Goal: Task Accomplishment & Management: Contribute content

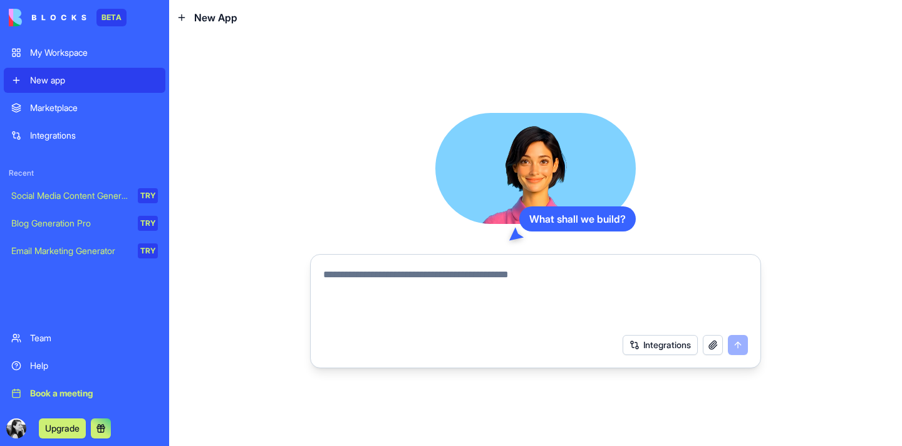
click at [525, 286] on textarea at bounding box center [535, 297] width 425 height 60
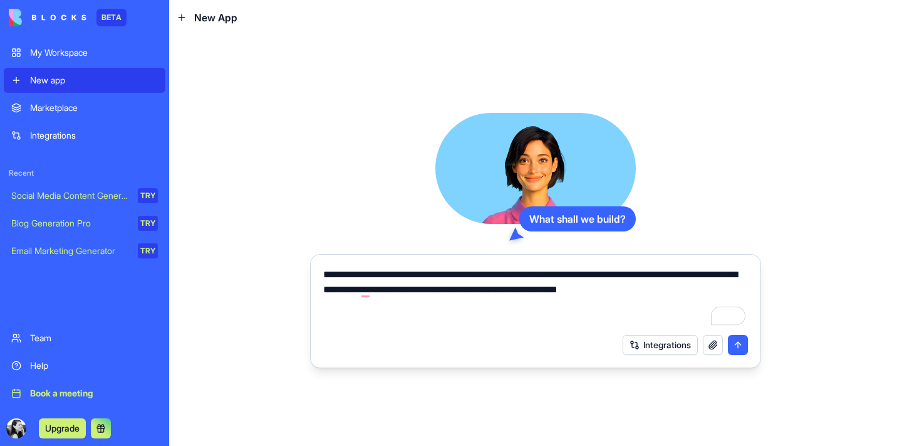
type textarea "**********"
click at [707, 345] on button "button" at bounding box center [713, 345] width 20 height 20
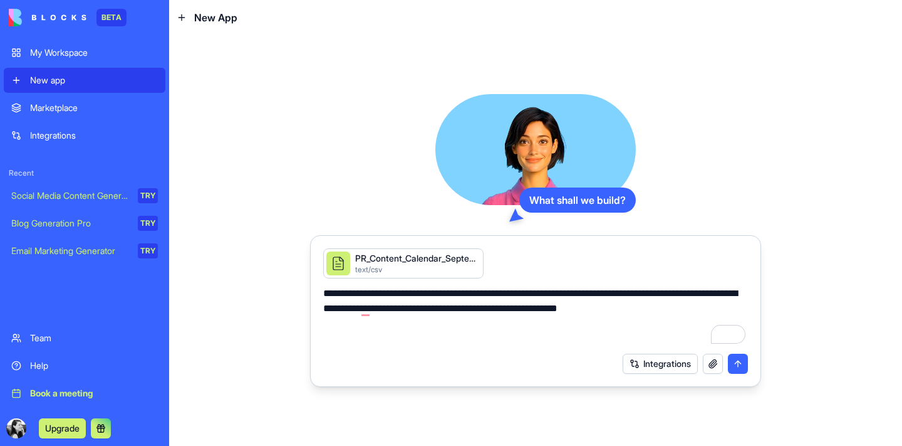
click at [736, 364] on button "submit" at bounding box center [738, 363] width 20 height 20
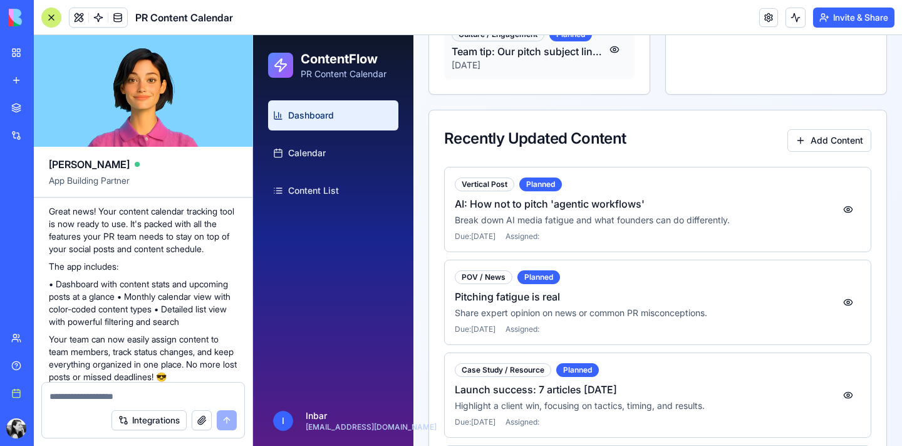
scroll to position [447, 0]
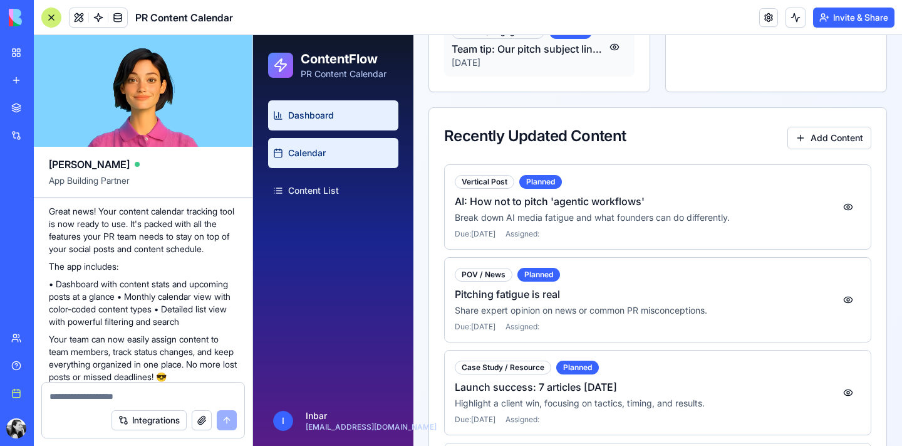
click at [326, 154] on link "Calendar" at bounding box center [333, 153] width 130 height 30
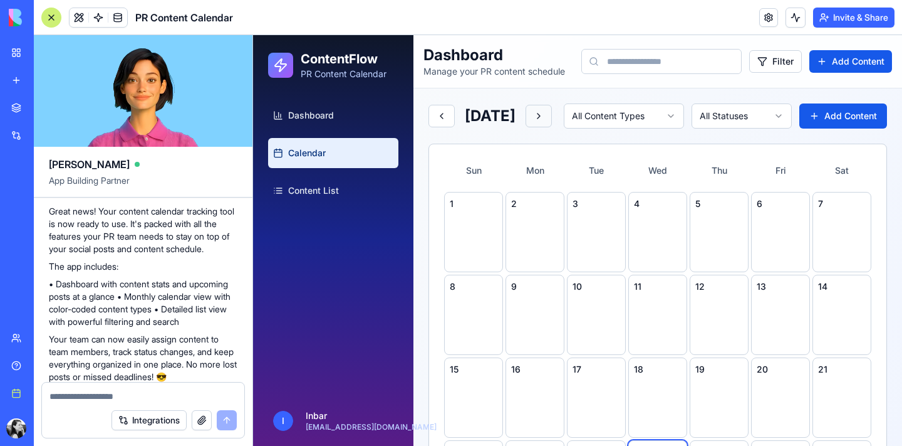
click at [552, 122] on button at bounding box center [539, 116] width 26 height 23
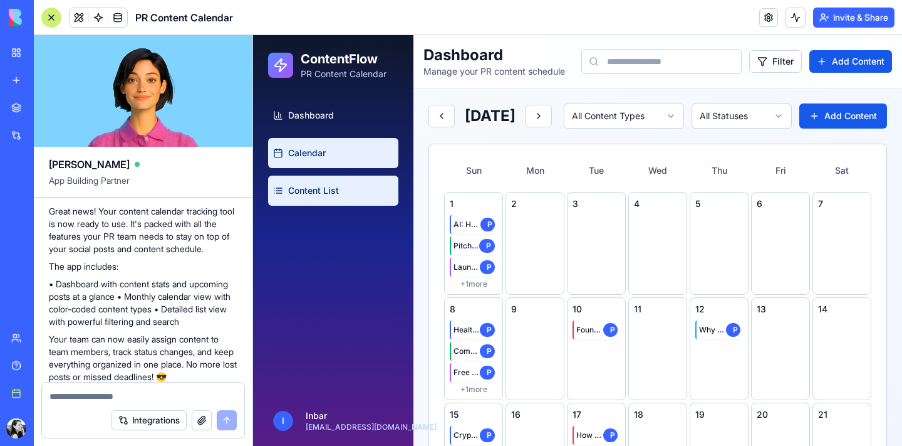
click at [358, 188] on link "Content List" at bounding box center [333, 190] width 130 height 30
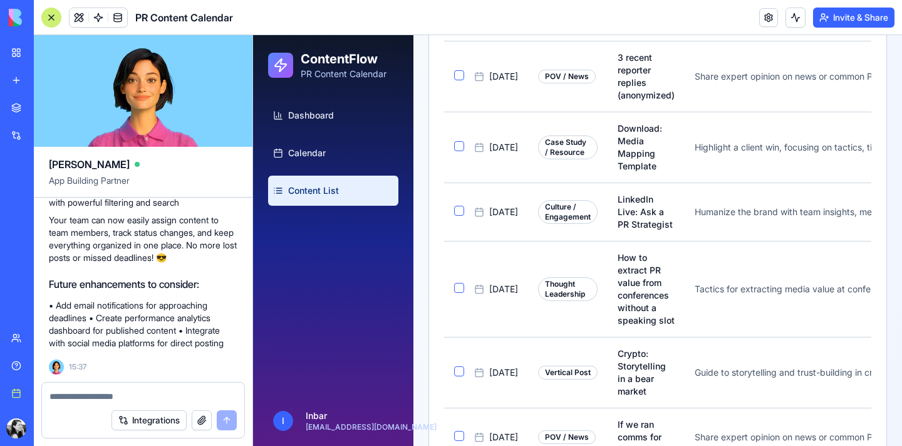
scroll to position [796, 0]
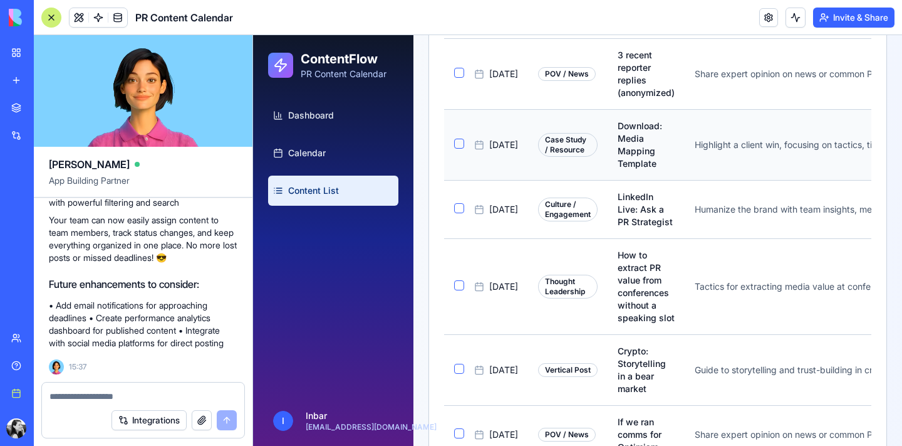
click at [460, 141] on button "button" at bounding box center [459, 143] width 10 height 10
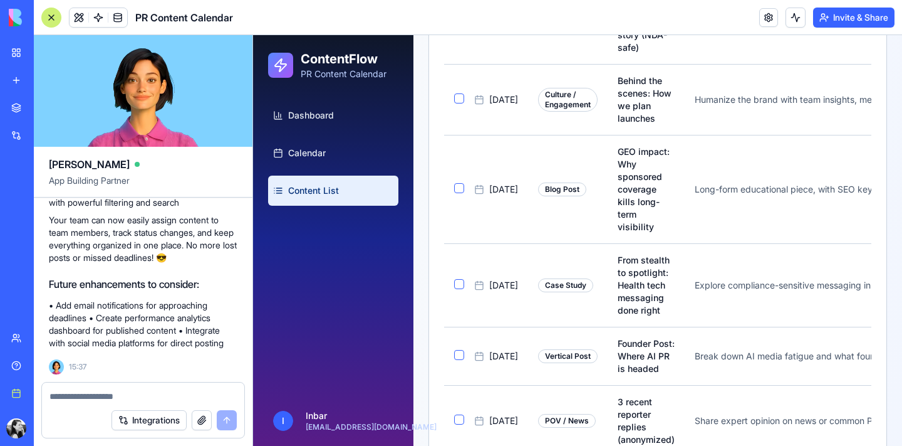
scroll to position [0, 0]
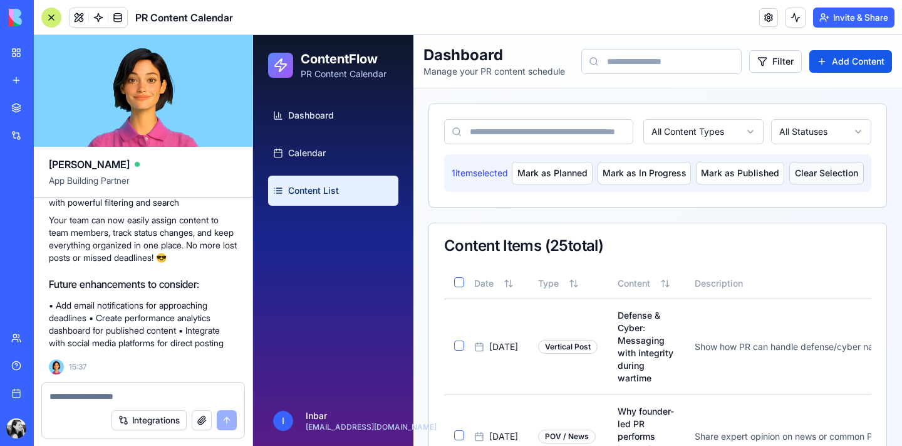
click at [820, 172] on button "Clear Selection" at bounding box center [827, 173] width 75 height 23
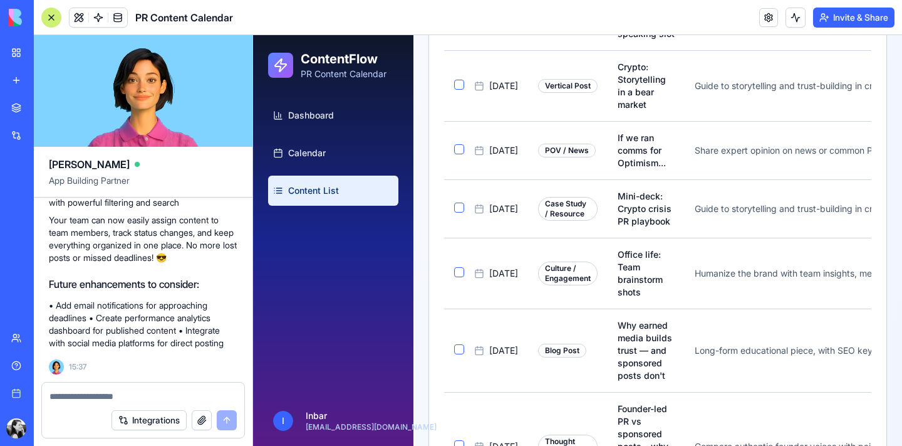
scroll to position [1084, 0]
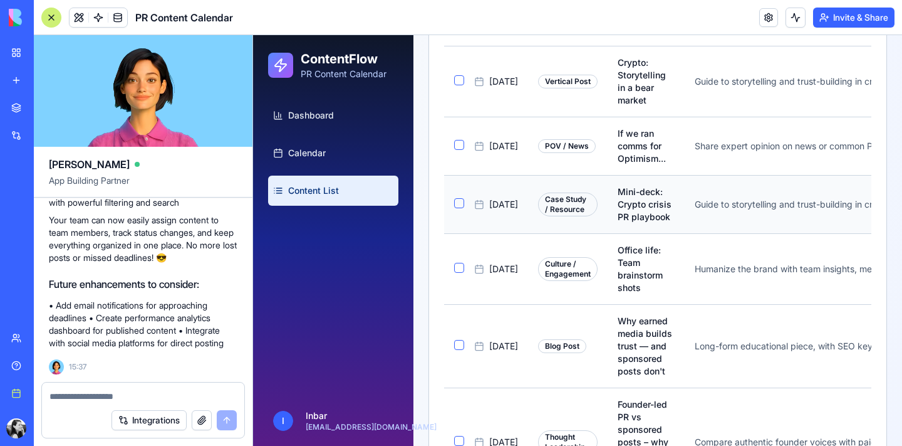
click at [456, 198] on button "button" at bounding box center [459, 203] width 10 height 10
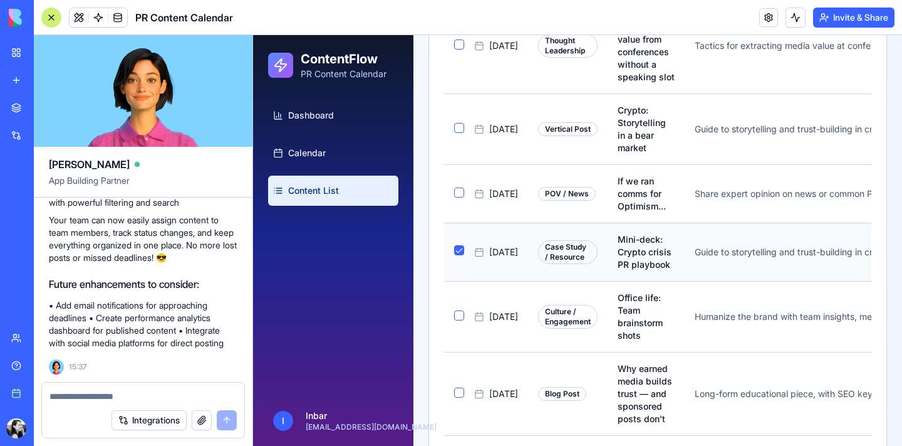
click at [456, 252] on button "button" at bounding box center [459, 250] width 10 height 10
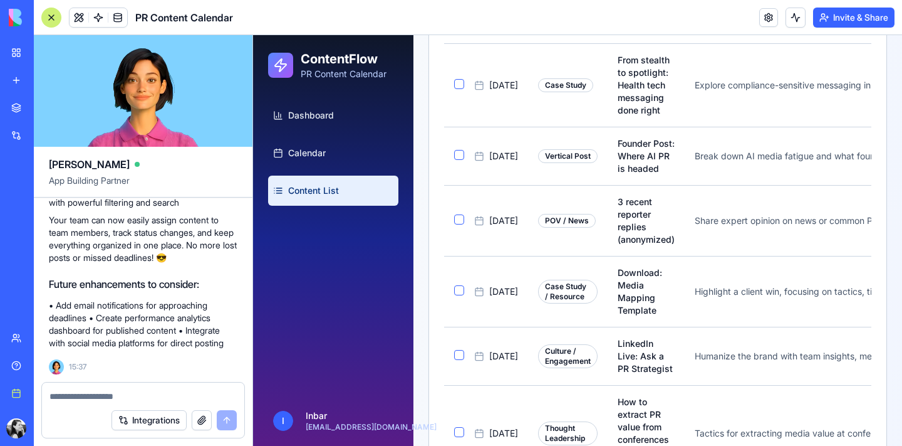
scroll to position [0, 0]
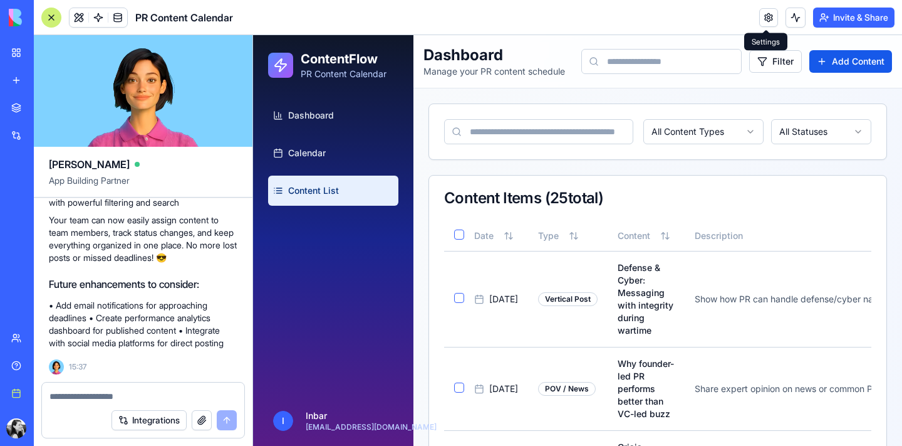
click at [763, 20] on link at bounding box center [769, 17] width 19 height 19
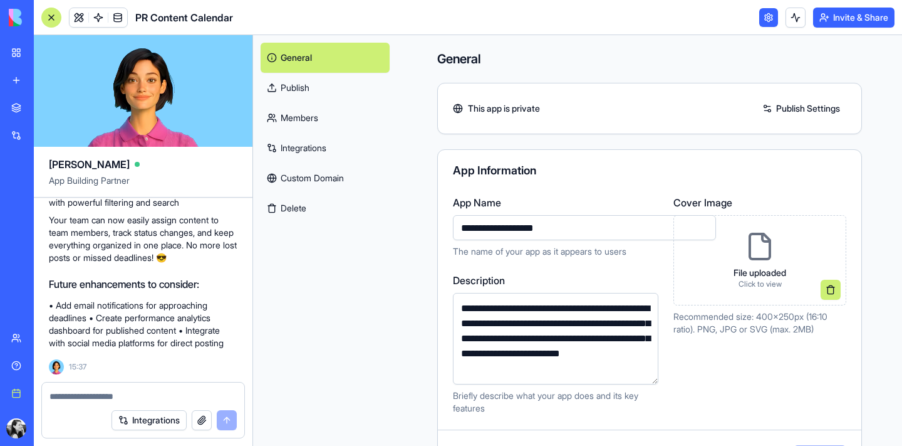
click at [763, 20] on link at bounding box center [769, 17] width 19 height 19
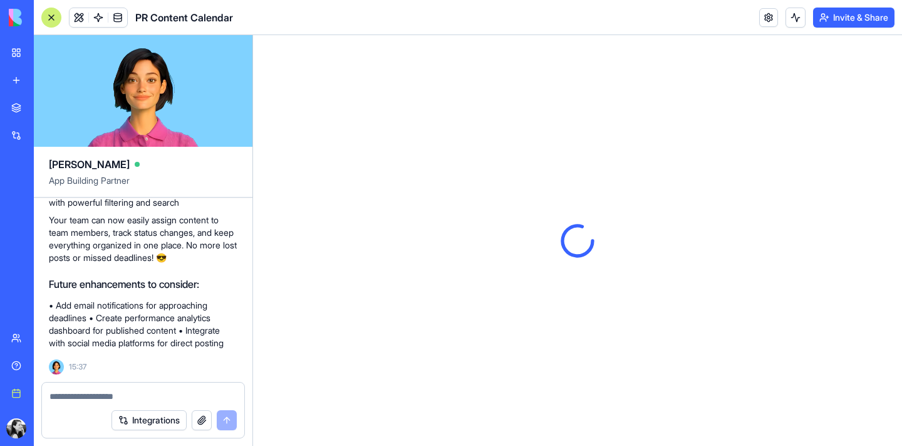
click at [844, 19] on button "Invite & Share" at bounding box center [853, 18] width 81 height 20
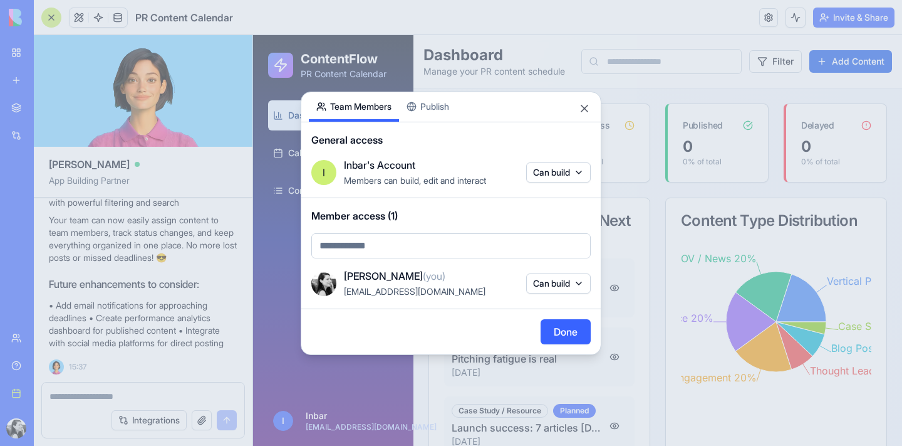
click at [519, 244] on body "BETA My Workspace New app Marketplace Integrations Recent New App Social Media …" at bounding box center [451, 223] width 902 height 446
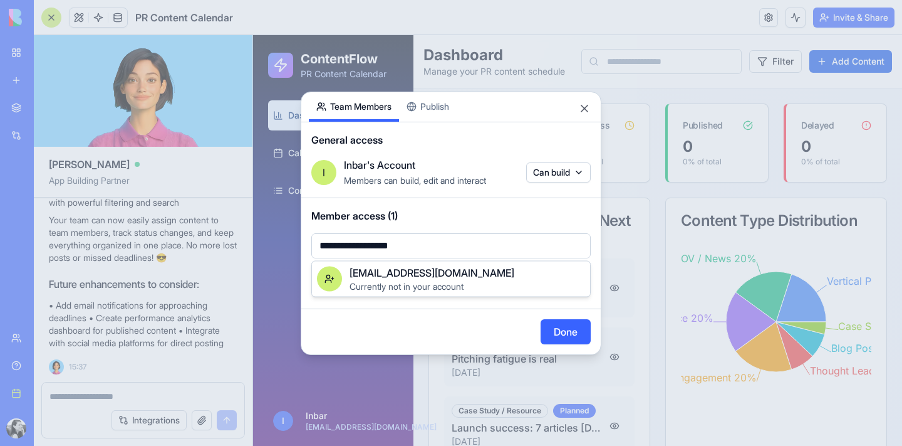
type input "**********"
click at [512, 275] on div "[EMAIL_ADDRESS][DOMAIN_NAME]" at bounding box center [468, 272] width 236 height 15
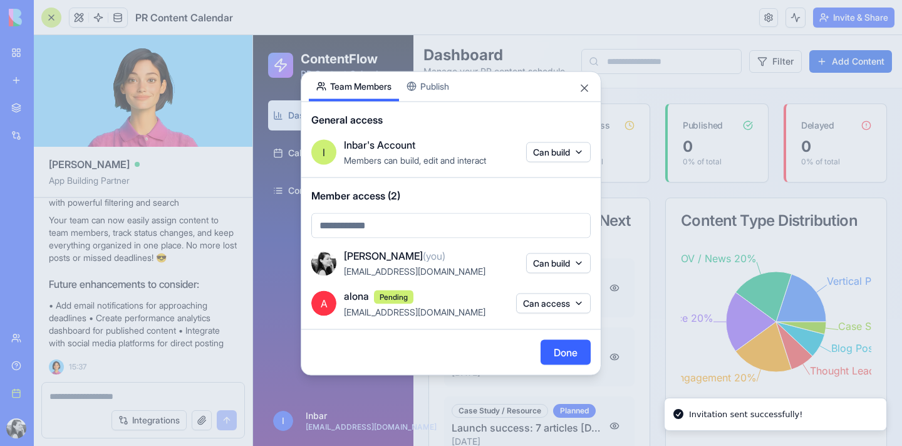
click at [567, 352] on div at bounding box center [451, 223] width 902 height 446
click at [568, 353] on div at bounding box center [451, 223] width 902 height 446
click at [578, 91] on div at bounding box center [451, 223] width 902 height 446
click at [554, 304] on div at bounding box center [451, 223] width 902 height 446
click at [547, 299] on div at bounding box center [451, 223] width 902 height 446
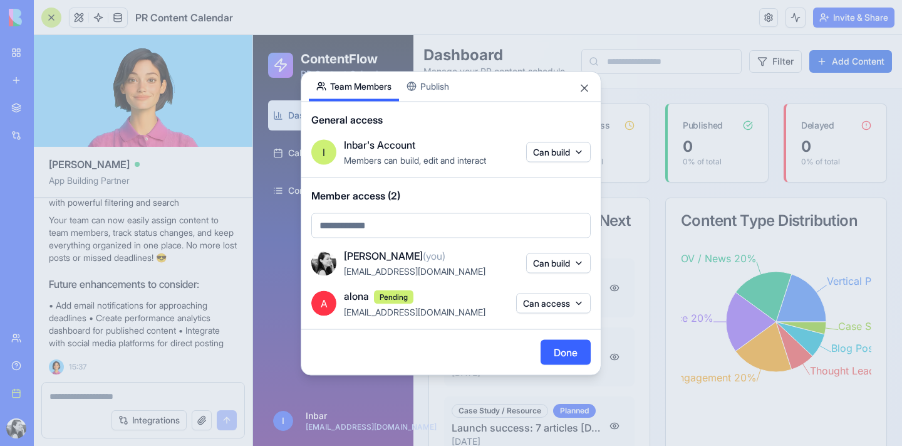
click at [564, 353] on div at bounding box center [451, 223] width 902 height 446
click at [583, 86] on div at bounding box center [451, 223] width 902 height 446
click at [434, 86] on div at bounding box center [451, 223] width 902 height 446
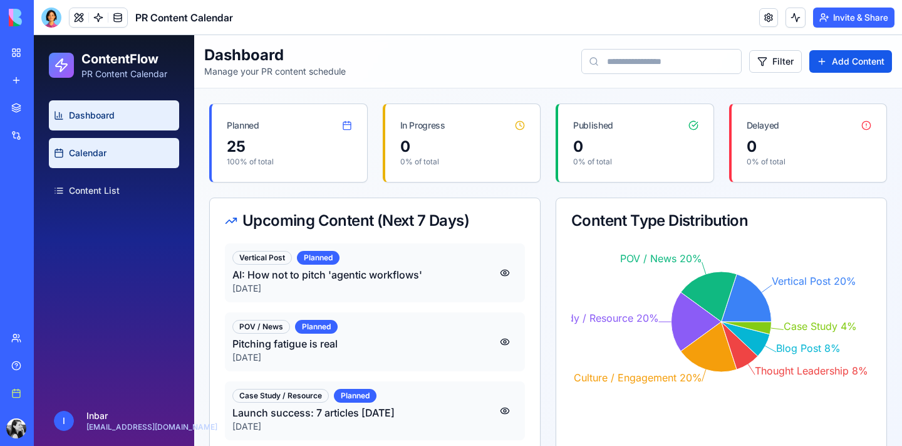
click at [143, 154] on link "Calendar" at bounding box center [114, 153] width 130 height 30
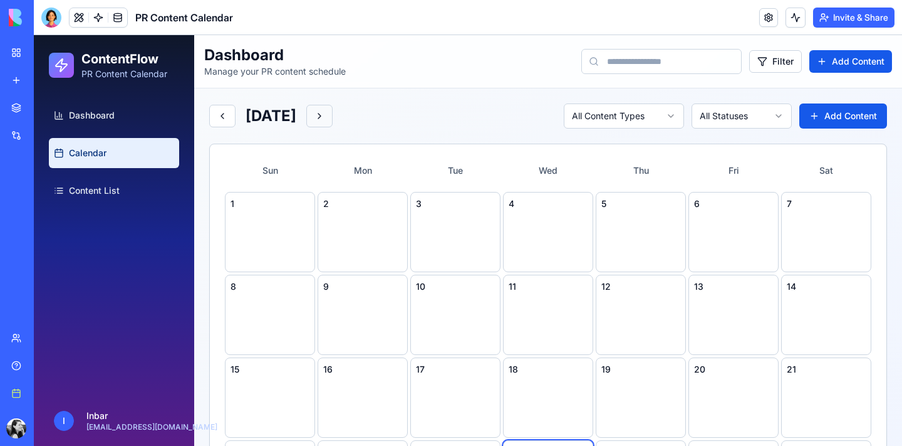
click at [333, 114] on button at bounding box center [319, 116] width 26 height 23
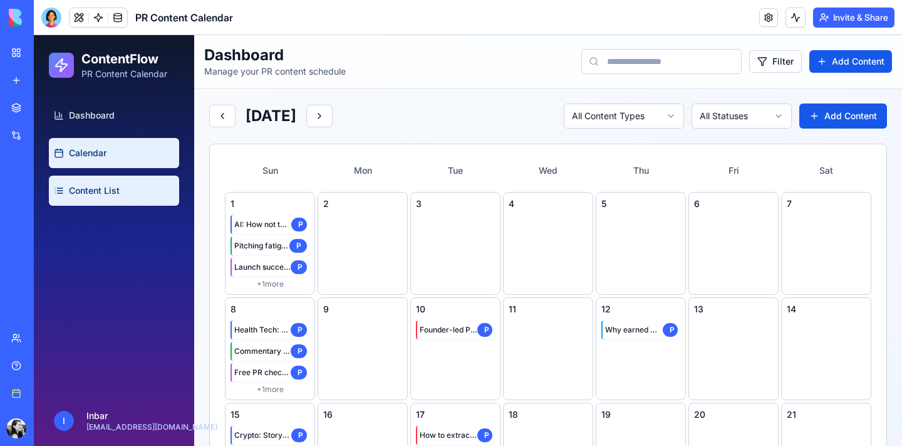
click at [123, 187] on link "Content List" at bounding box center [114, 190] width 130 height 30
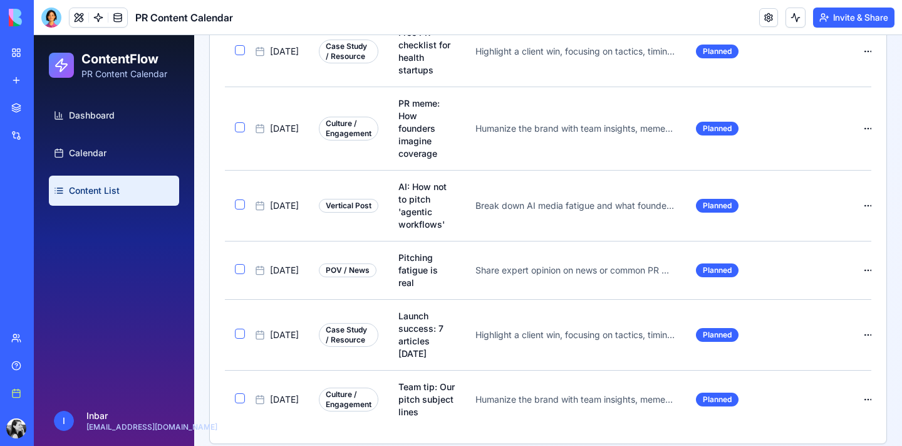
scroll to position [1537, 0]
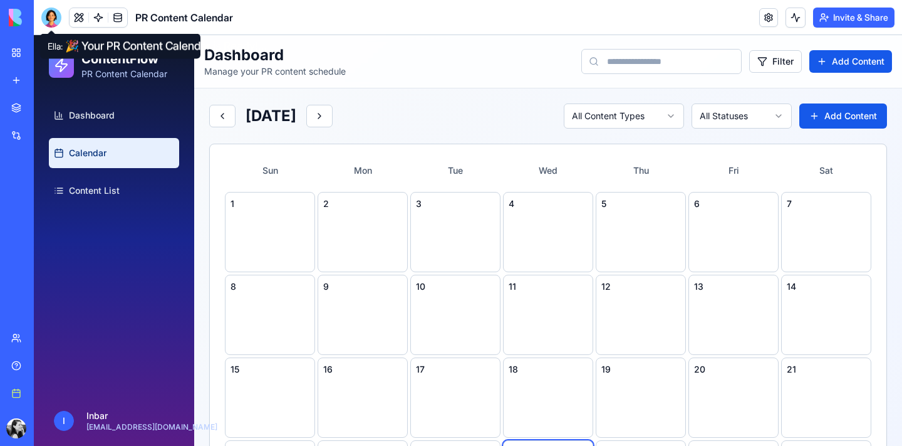
click at [45, 12] on div at bounding box center [51, 18] width 20 height 20
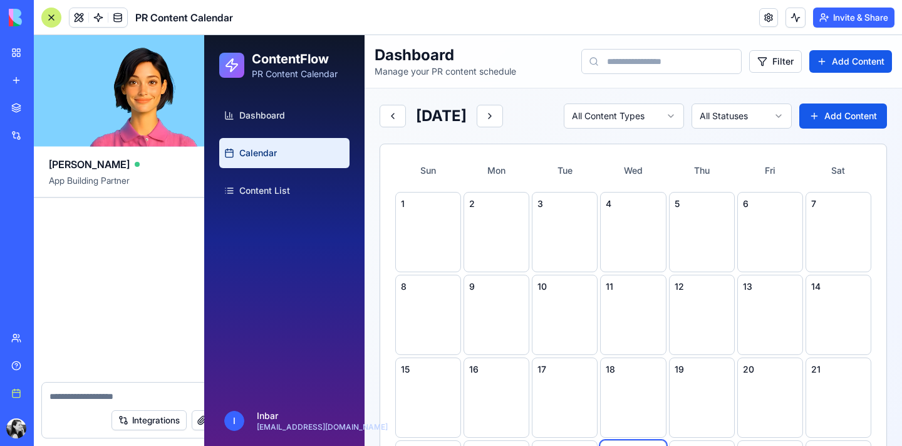
scroll to position [687, 0]
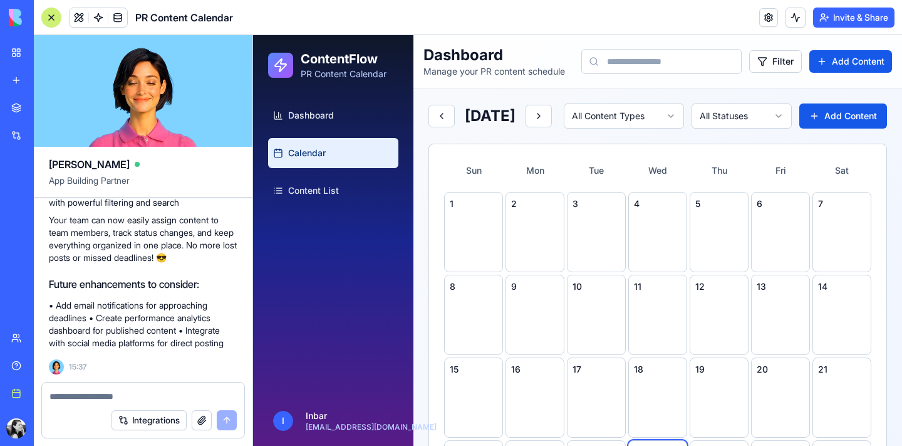
click at [125, 400] on textarea at bounding box center [143, 396] width 187 height 13
type textarea "*"
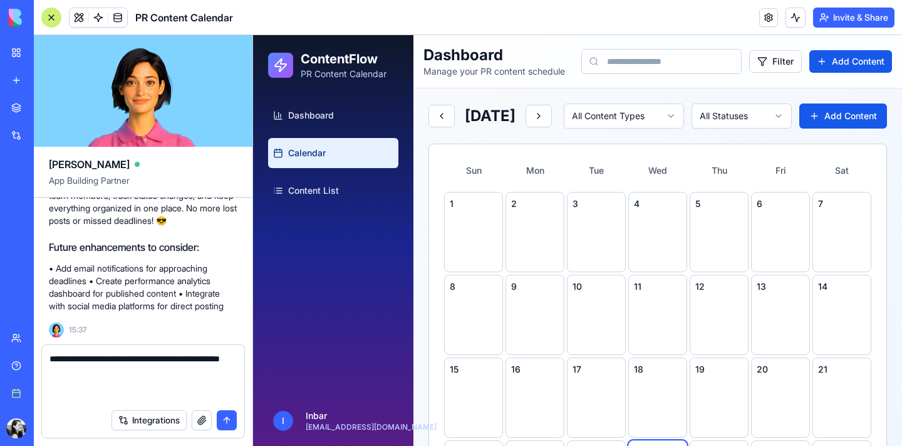
paste textarea "**********"
type textarea "**********"
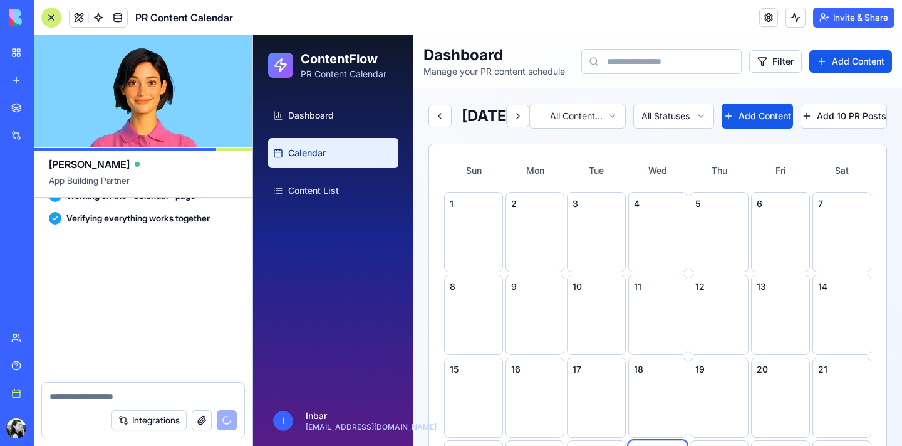
scroll to position [2460, 0]
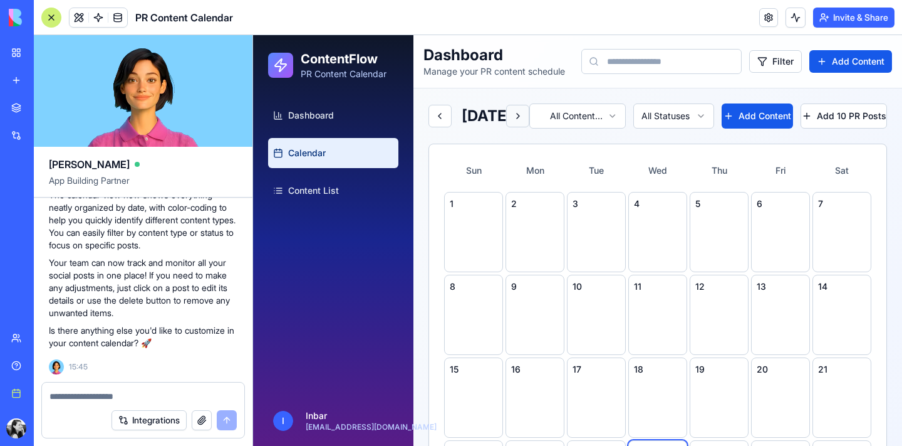
click at [530, 120] on button at bounding box center [517, 116] width 23 height 23
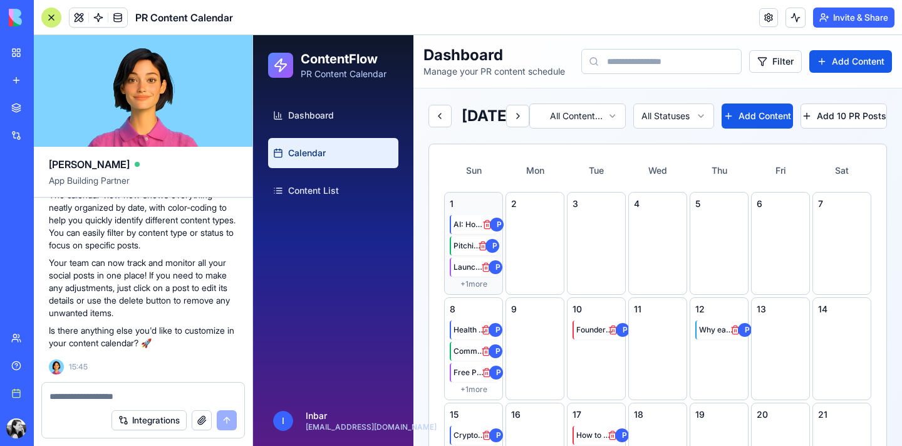
click at [488, 210] on div "1" at bounding box center [474, 203] width 48 height 13
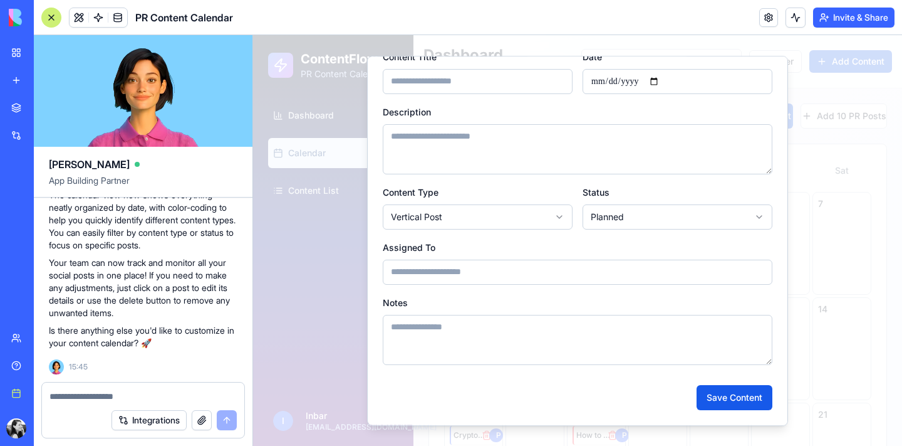
scroll to position [0, 0]
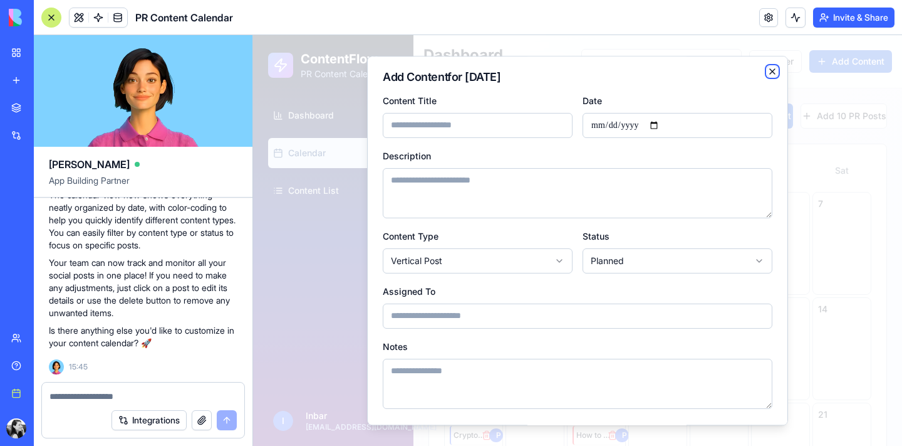
click at [771, 69] on icon "button" at bounding box center [773, 71] width 10 height 10
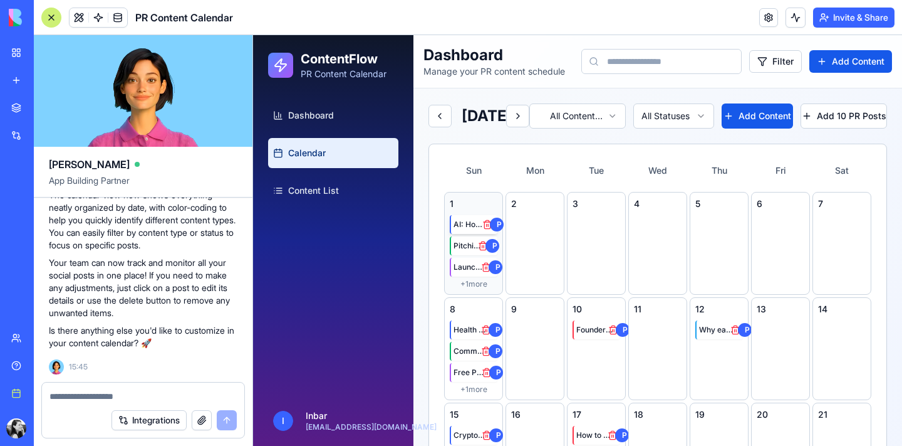
click at [456, 229] on span "AI: How not to pitch 'agentic workflows'" at bounding box center [471, 224] width 34 height 10
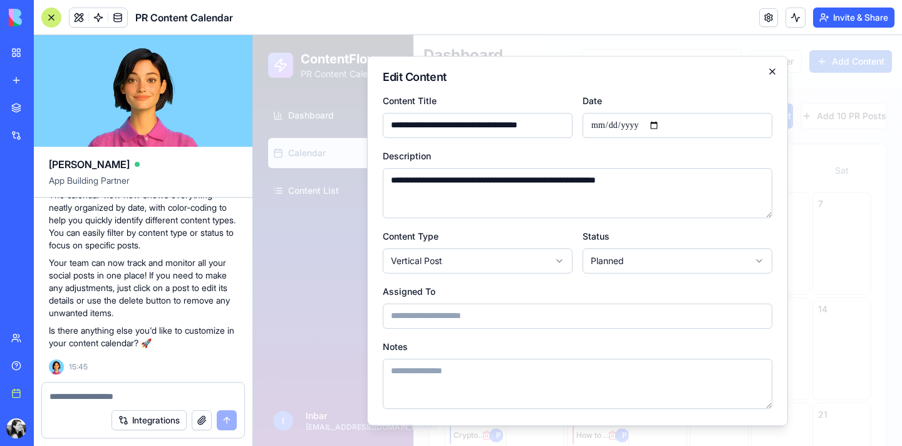
click at [772, 70] on icon "button" at bounding box center [773, 71] width 10 height 10
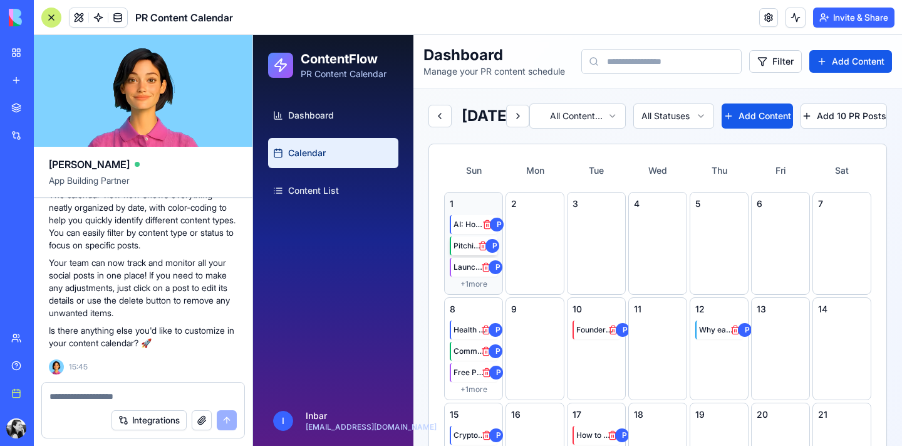
click at [469, 251] on span "Pitching fatigue is real" at bounding box center [468, 246] width 29 height 10
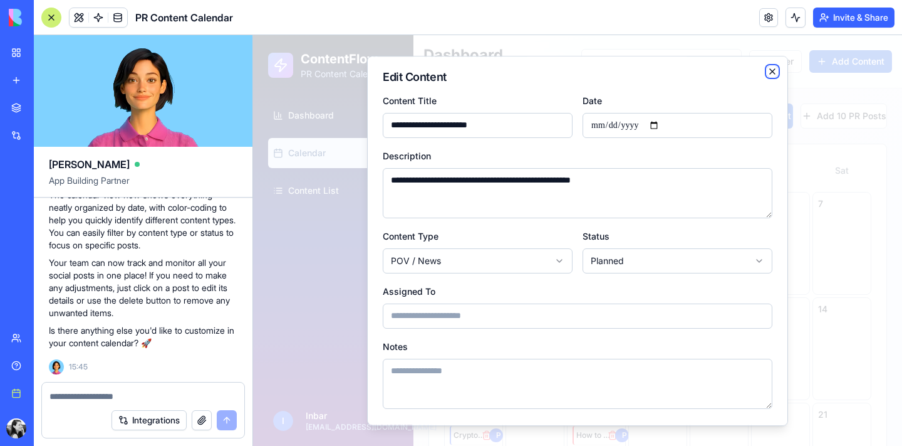
click at [775, 71] on icon "button" at bounding box center [773, 71] width 10 height 10
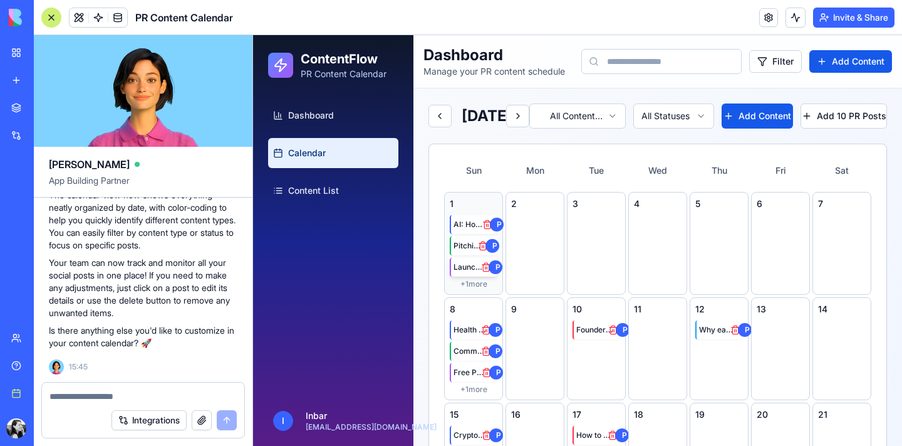
click at [467, 272] on span "Launch success: 7 articles [DATE]" at bounding box center [470, 267] width 33 height 10
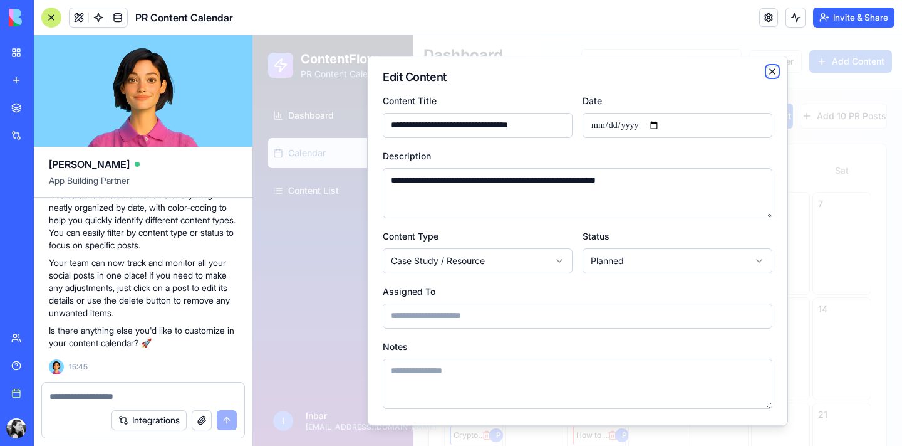
click at [774, 70] on icon "button" at bounding box center [773, 71] width 10 height 10
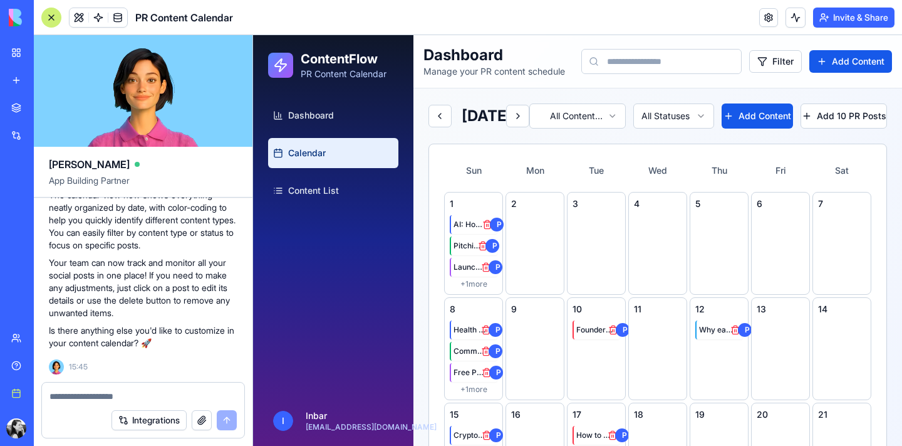
click at [44, 12] on div at bounding box center [51, 18] width 20 height 20
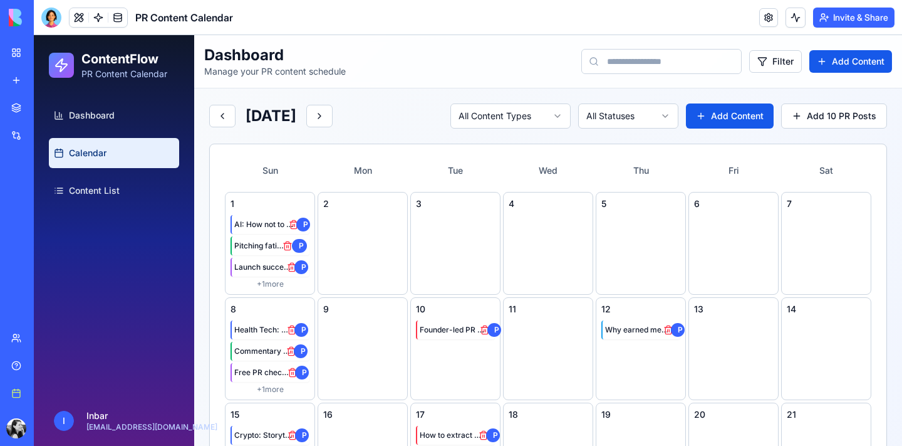
click at [855, 14] on button "Invite & Share" at bounding box center [853, 18] width 81 height 20
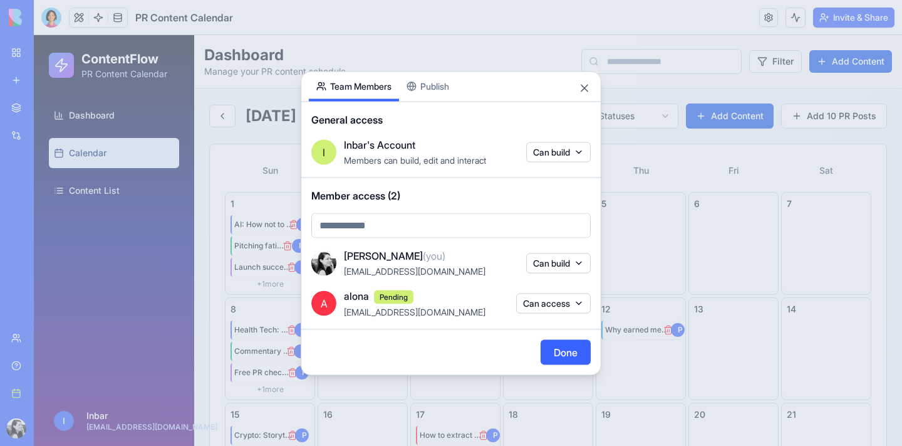
click at [459, 228] on body "BETA My Workspace New app Marketplace Integrations Recent PR Content Calendar S…" at bounding box center [451, 223] width 902 height 446
type input "*"
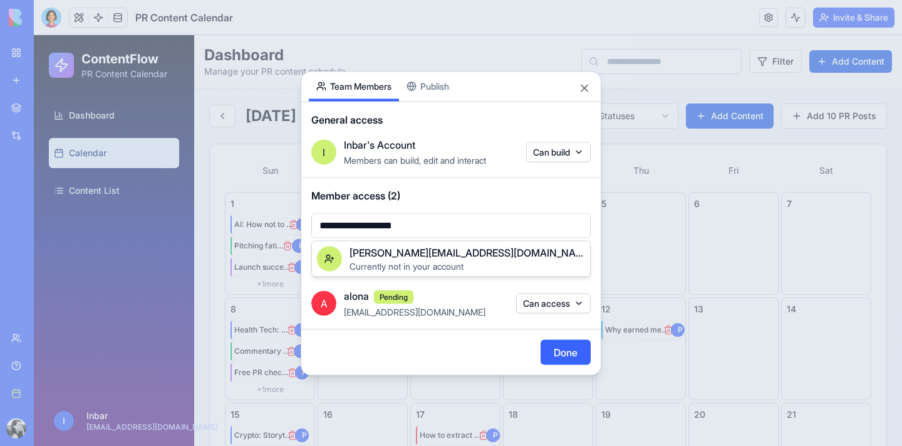
type input "**********"
click at [515, 258] on div "[PERSON_NAME][EMAIL_ADDRESS][DOMAIN_NAME]" at bounding box center [468, 252] width 236 height 15
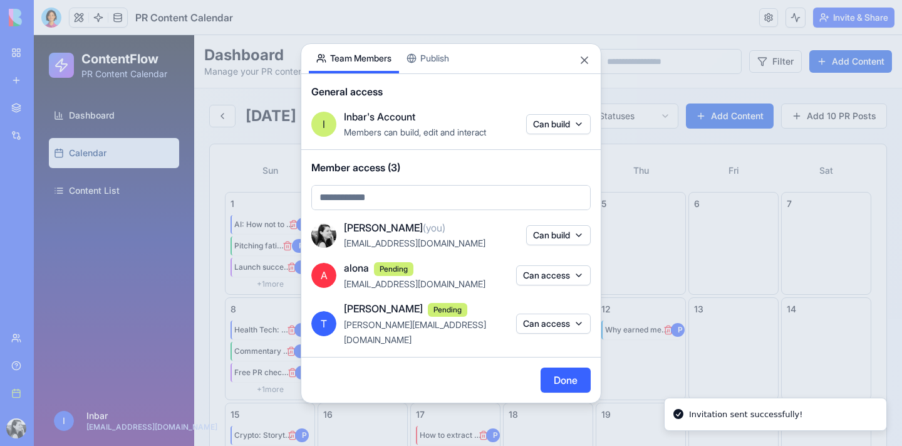
click at [555, 284] on div at bounding box center [451, 223] width 902 height 446
click at [567, 373] on div at bounding box center [451, 223] width 902 height 446
click at [585, 62] on div at bounding box center [451, 223] width 902 height 446
click at [581, 68] on div at bounding box center [451, 223] width 902 height 446
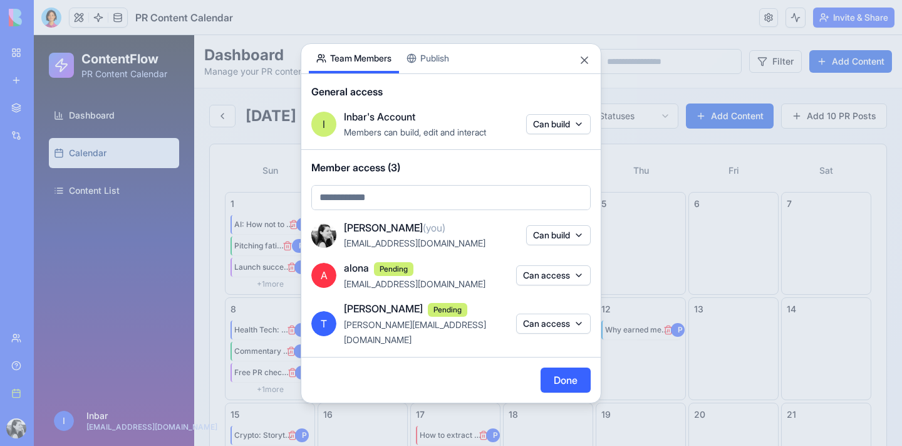
click at [564, 372] on div at bounding box center [451, 223] width 902 height 446
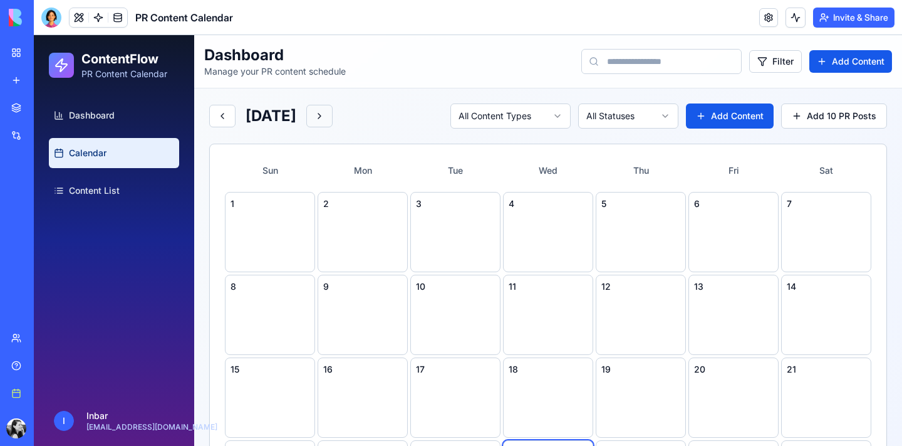
click at [333, 118] on button at bounding box center [319, 116] width 26 height 23
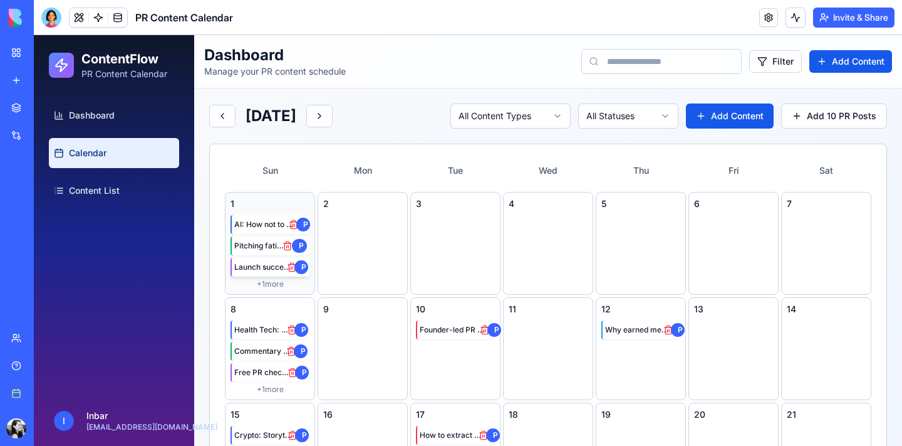
click at [273, 271] on span "Launch success: 7 articles [DATE]" at bounding box center [263, 267] width 58 height 10
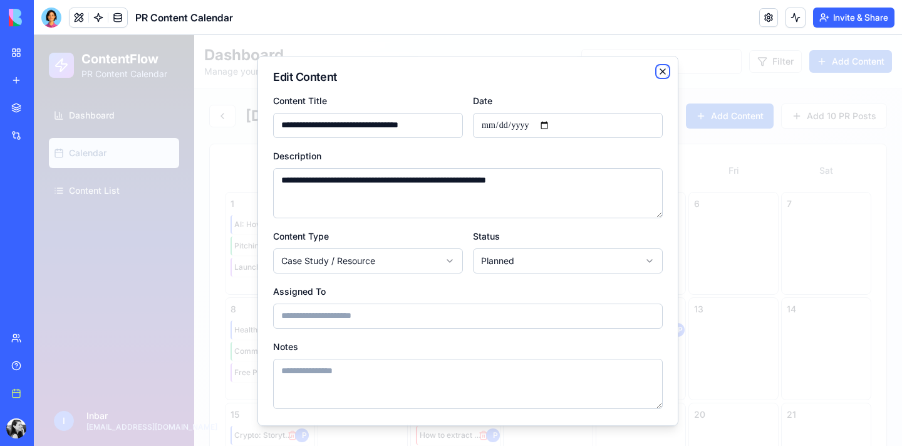
click at [663, 67] on icon "button" at bounding box center [663, 71] width 10 height 10
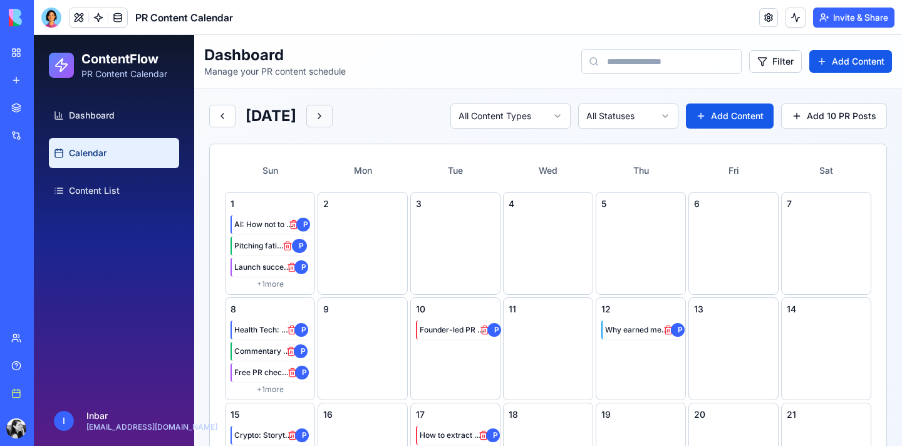
click at [333, 117] on button at bounding box center [319, 116] width 26 height 23
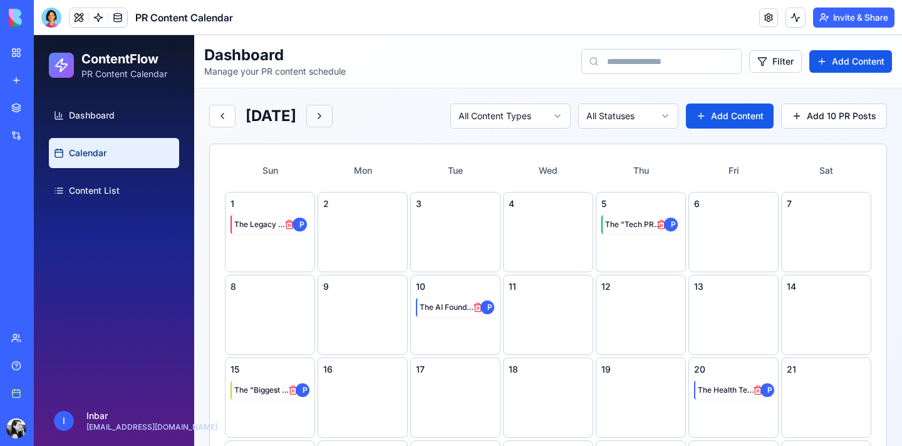
click at [333, 121] on button at bounding box center [319, 116] width 26 height 23
click at [333, 110] on button at bounding box center [319, 116] width 26 height 23
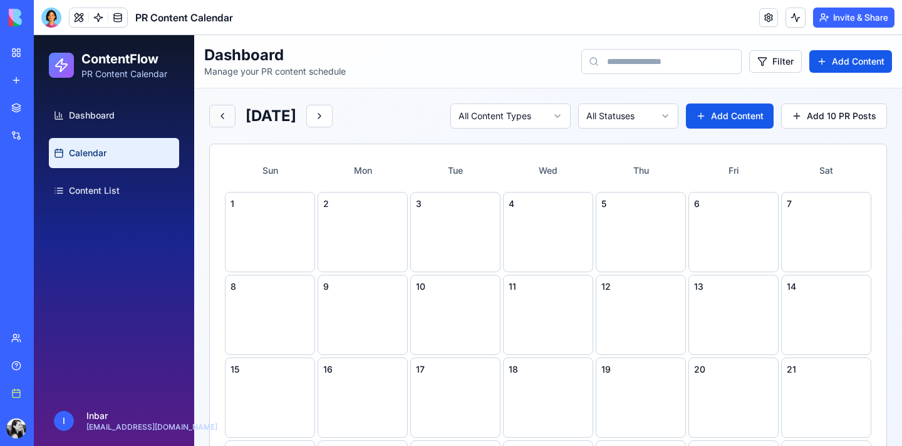
click at [229, 115] on button at bounding box center [222, 116] width 26 height 23
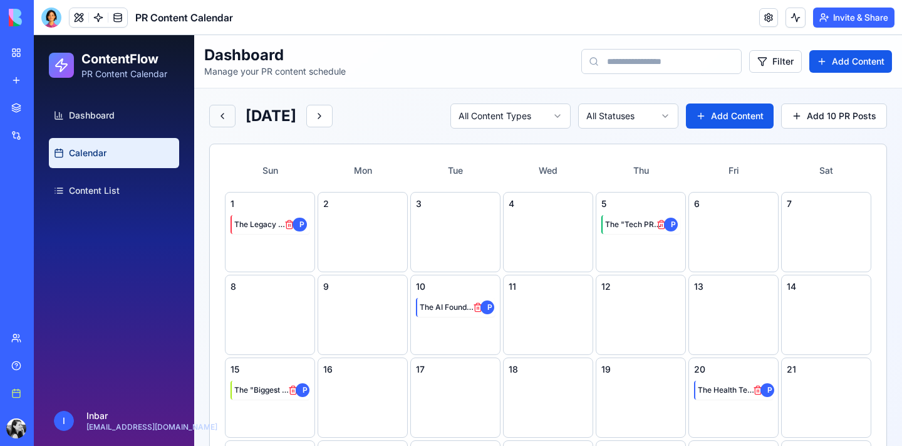
click at [229, 115] on button at bounding box center [222, 116] width 26 height 23
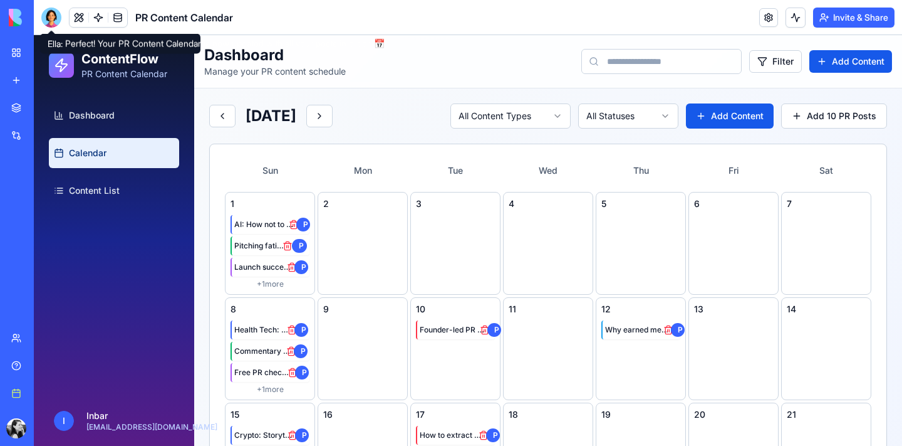
click at [56, 18] on div at bounding box center [51, 18] width 20 height 20
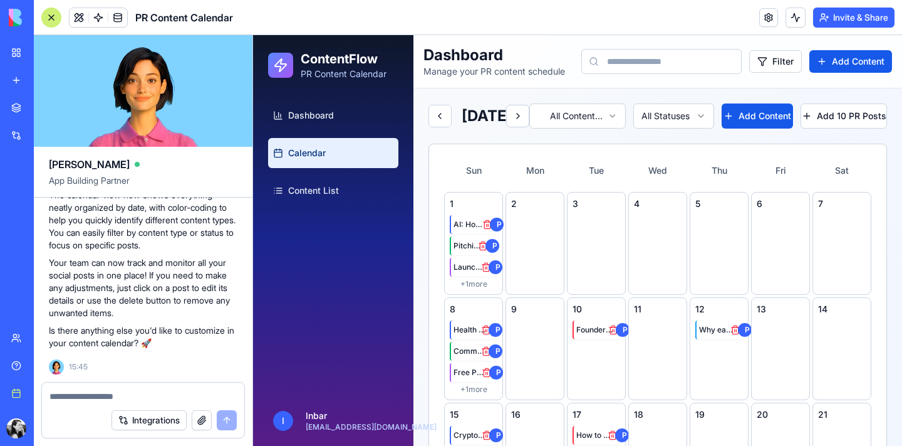
scroll to position [2460, 0]
click at [118, 398] on textarea at bounding box center [143, 396] width 187 height 13
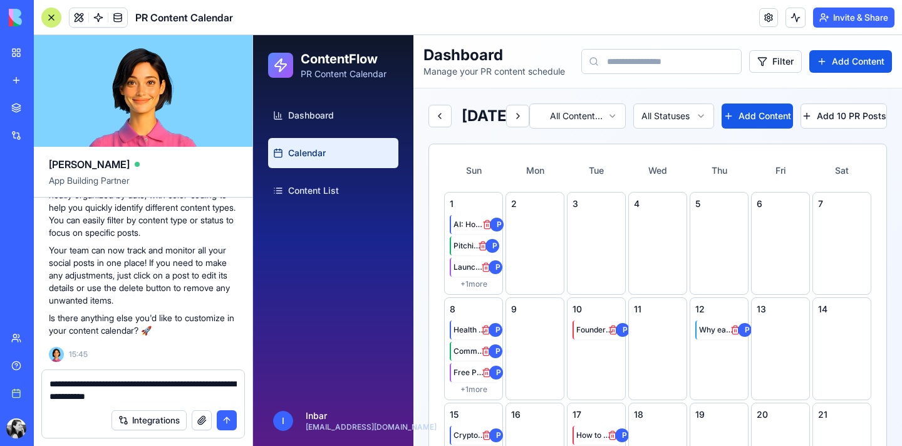
type textarea "**********"
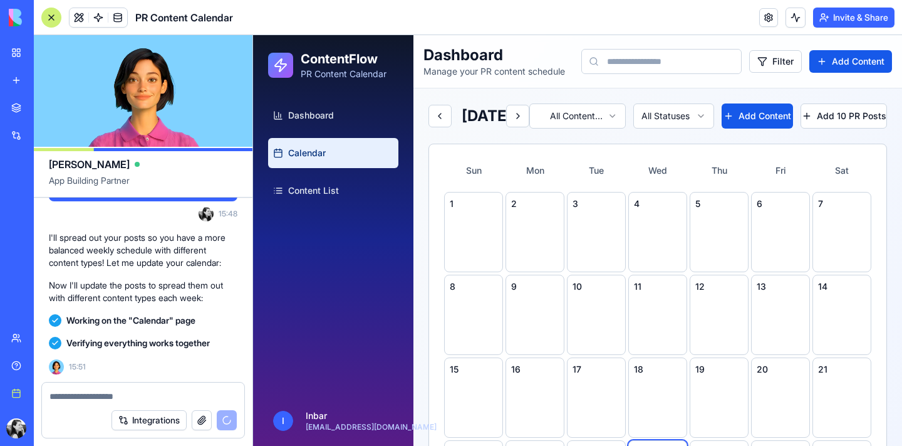
scroll to position [3177, 0]
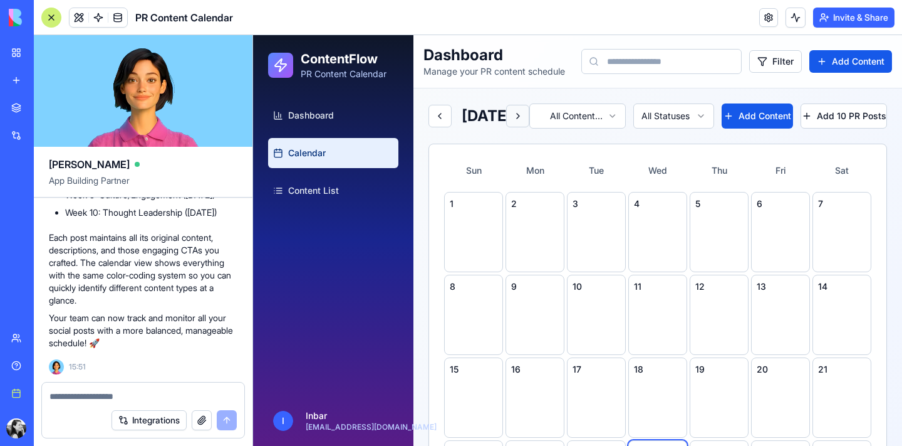
click at [530, 122] on button at bounding box center [517, 116] width 23 height 23
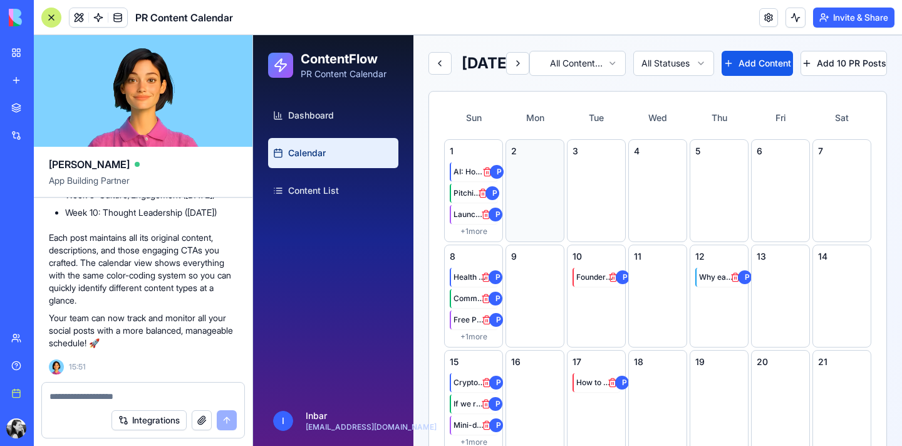
scroll to position [0, 0]
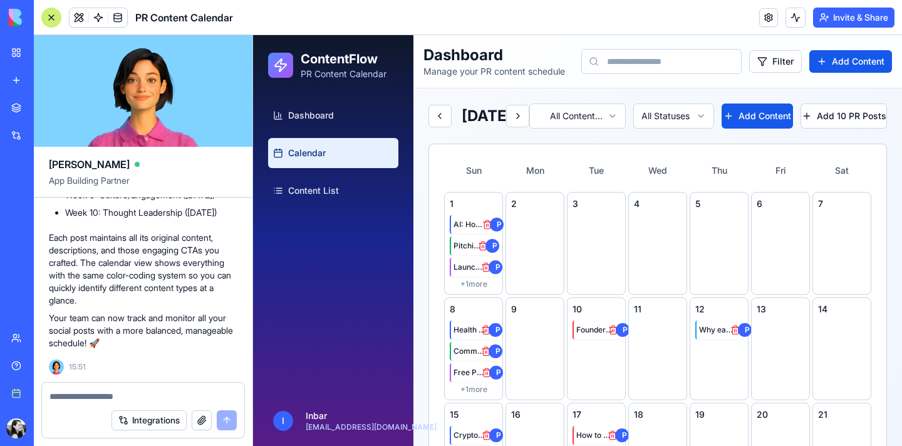
click at [55, 16] on div at bounding box center [51, 18] width 20 height 20
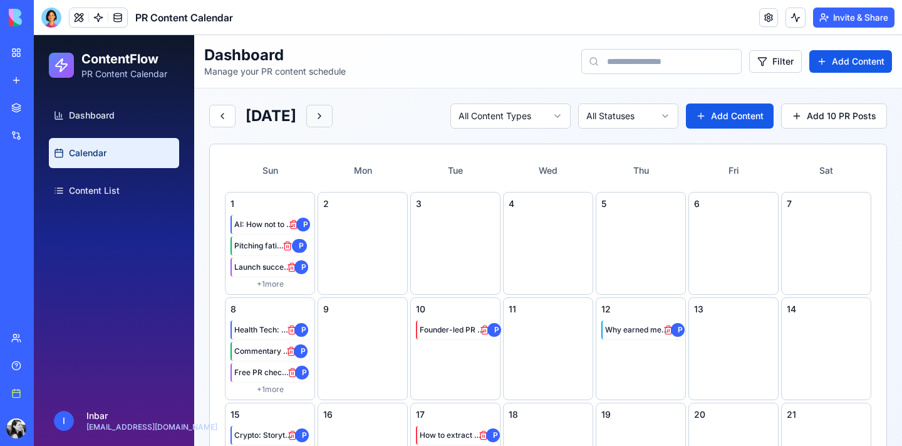
click at [333, 116] on button at bounding box center [319, 116] width 26 height 23
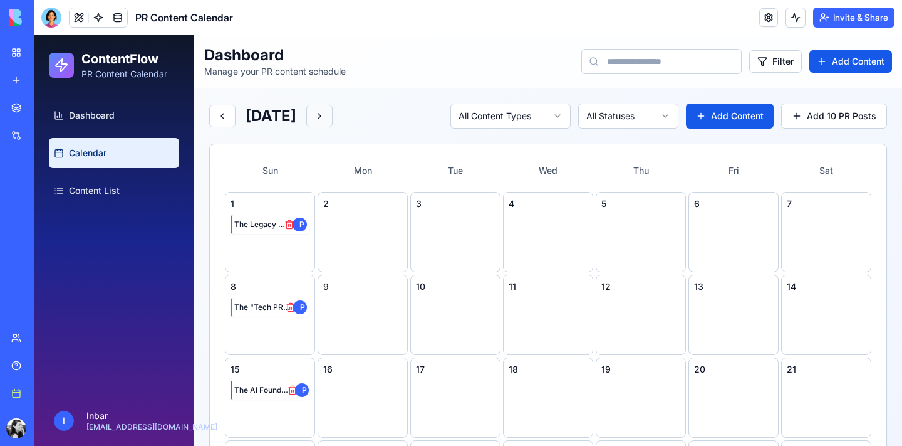
click at [333, 117] on button at bounding box center [319, 116] width 26 height 23
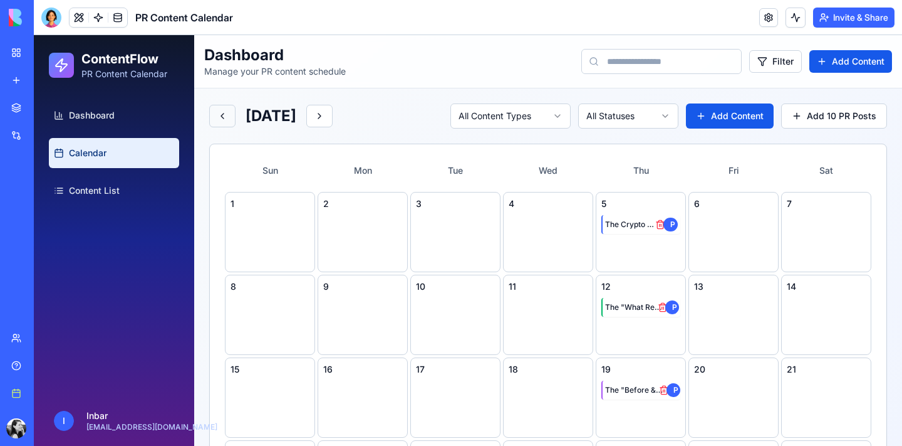
click at [214, 112] on button at bounding box center [222, 116] width 26 height 23
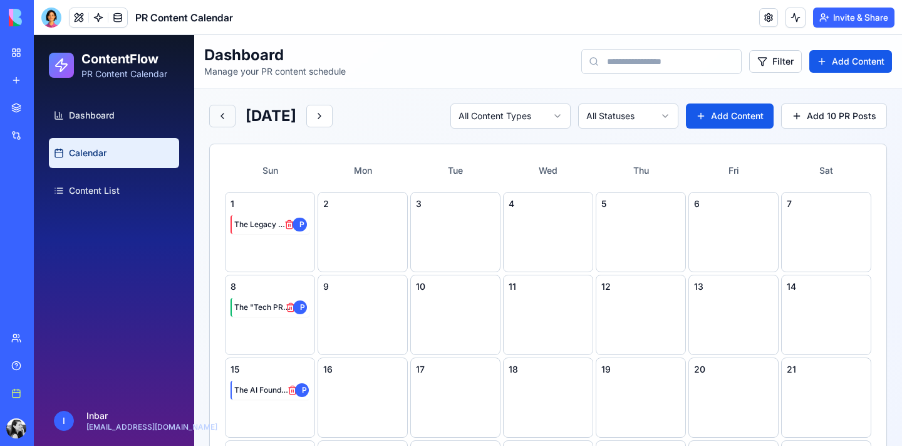
click at [214, 112] on button at bounding box center [222, 116] width 26 height 23
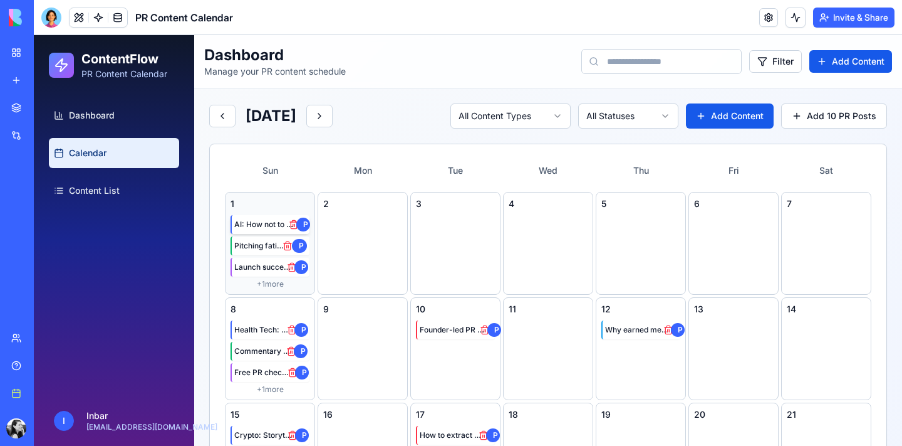
click at [272, 224] on span "AI: How not to pitch 'agentic workflows'" at bounding box center [264, 224] width 60 height 10
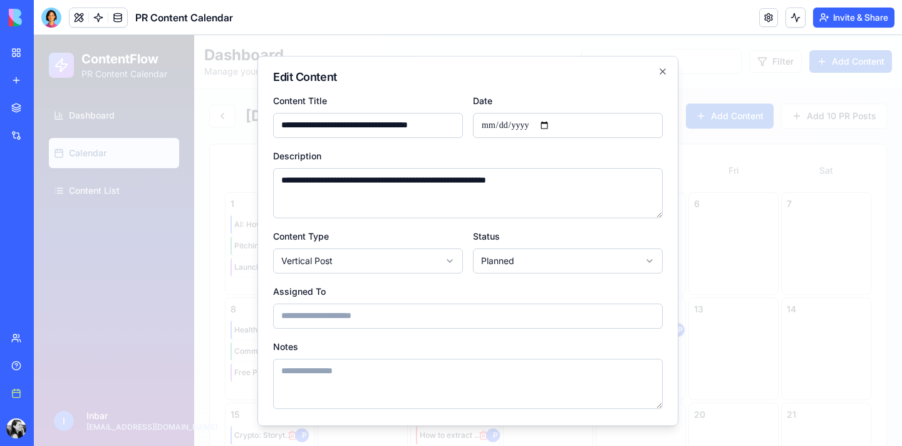
click at [668, 70] on div "**********" at bounding box center [468, 241] width 421 height 370
click at [665, 70] on icon "button" at bounding box center [663, 71] width 10 height 10
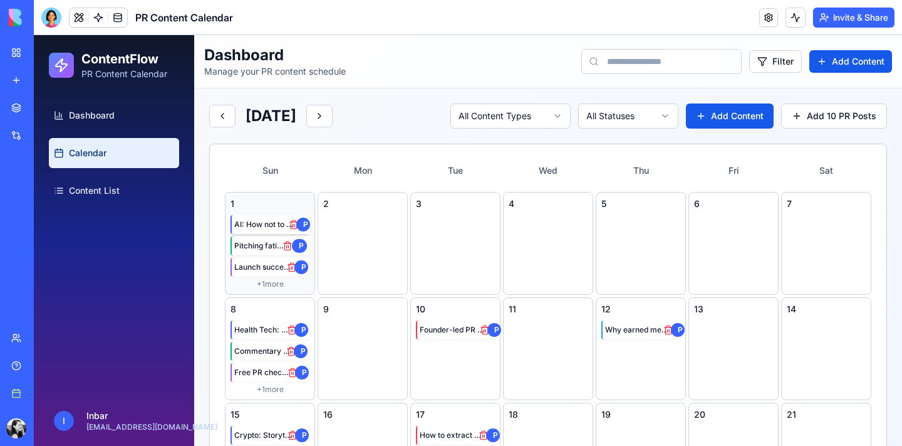
click at [264, 223] on span "AI: How not to pitch 'agentic workflows'" at bounding box center [264, 224] width 60 height 10
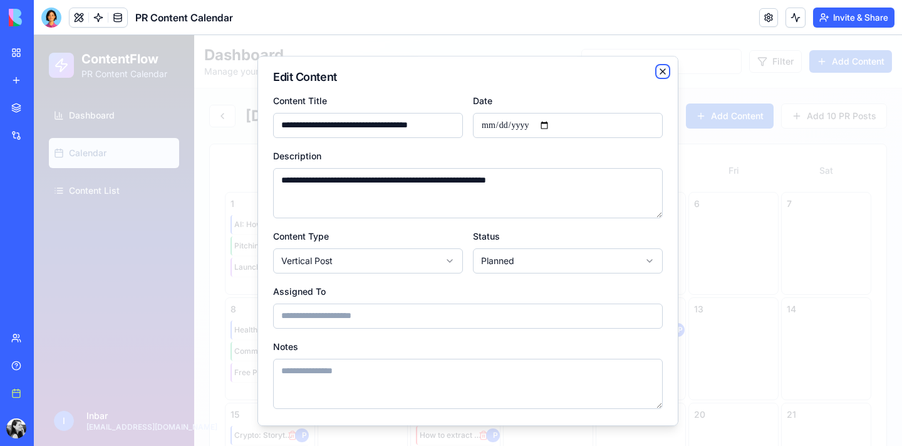
click at [666, 70] on icon "button" at bounding box center [663, 71] width 10 height 10
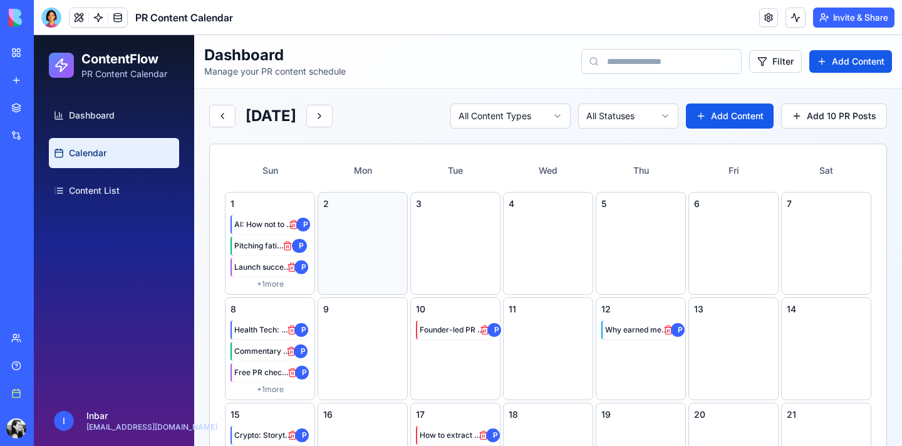
drag, startPoint x: 283, startPoint y: 220, endPoint x: 372, endPoint y: 290, distance: 113.8
click at [373, 291] on div "1 AI: How not to pitch 'agentic workflows' P Pitching fatigue is real P Launch …" at bounding box center [548, 454] width 647 height 524
click at [282, 228] on span "AI: How not to pitch 'agentic workflows'" at bounding box center [264, 224] width 60 height 10
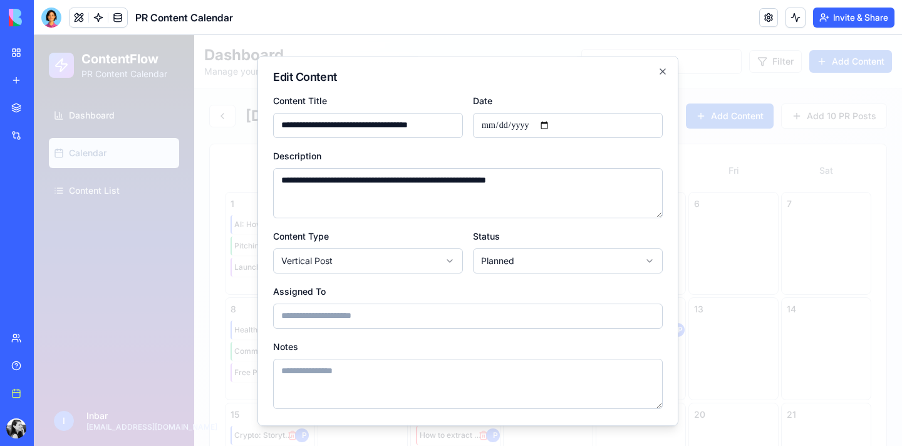
click at [534, 117] on input "**********" at bounding box center [568, 125] width 190 height 25
click at [552, 125] on input "**********" at bounding box center [568, 125] width 190 height 25
type input "**********"
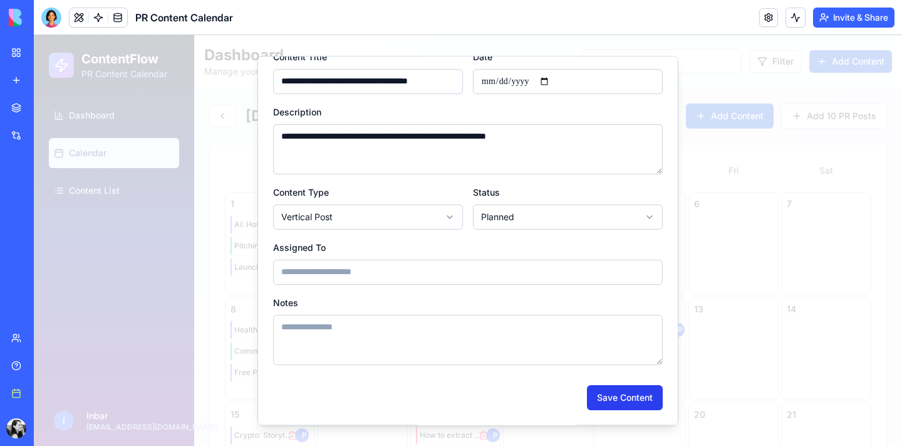
click at [617, 403] on button "Save Content" at bounding box center [625, 397] width 76 height 25
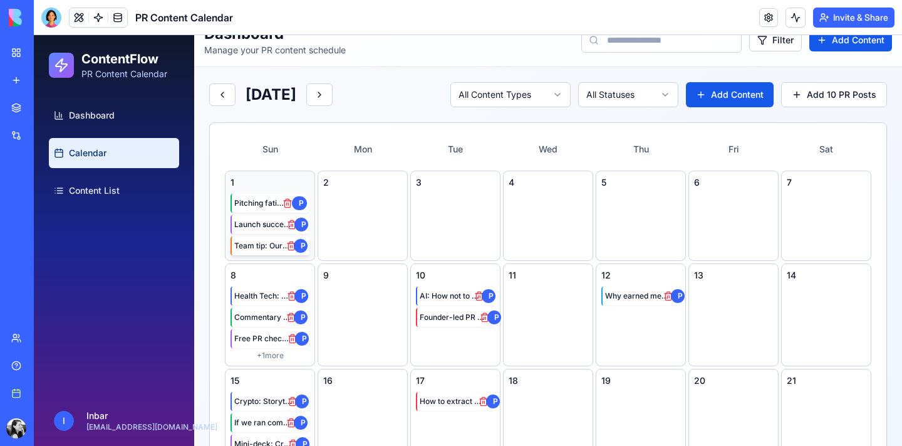
scroll to position [6, 0]
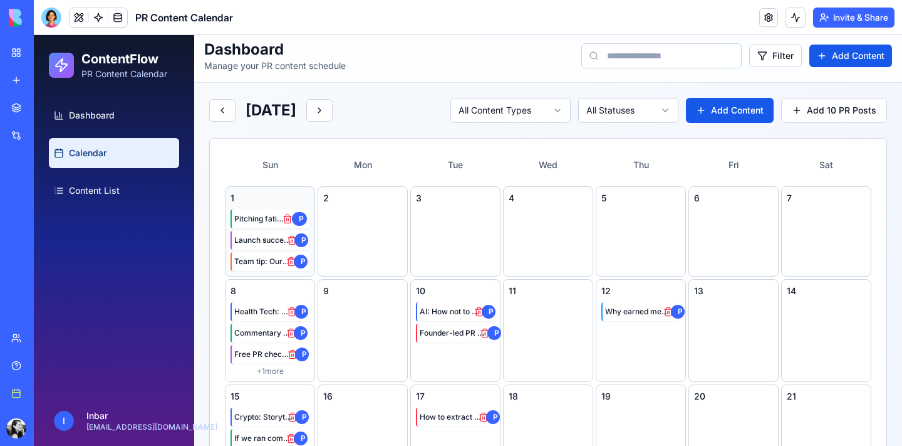
click at [266, 201] on div "1" at bounding box center [270, 198] width 79 height 13
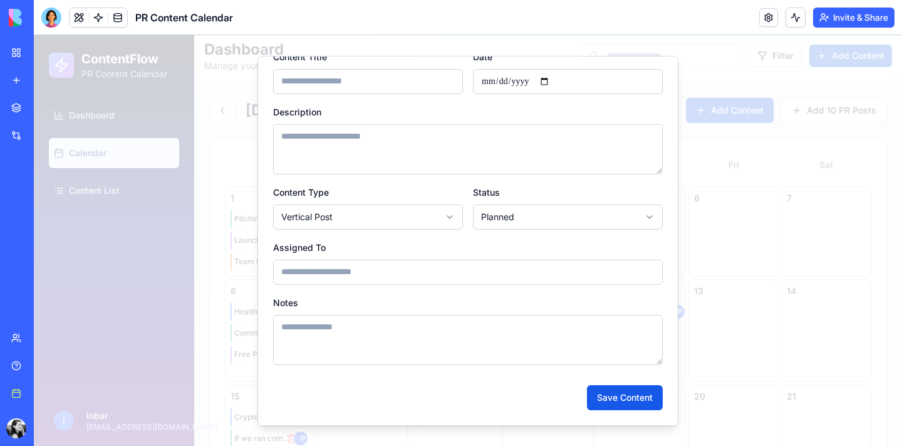
scroll to position [0, 0]
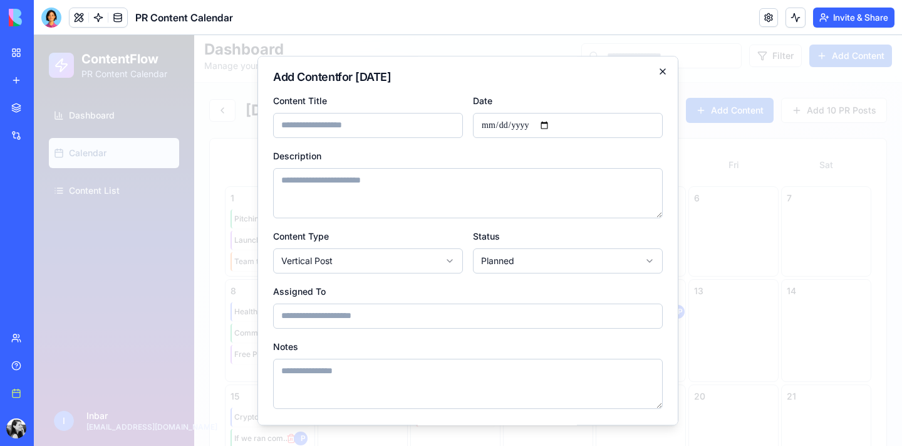
click at [663, 75] on icon "button" at bounding box center [663, 71] width 10 height 10
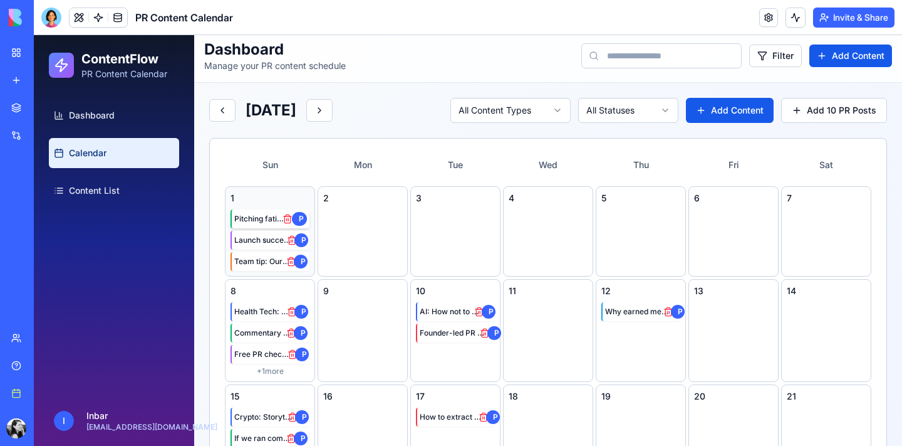
click at [268, 221] on span "Pitching fatigue is real" at bounding box center [260, 219] width 52 height 10
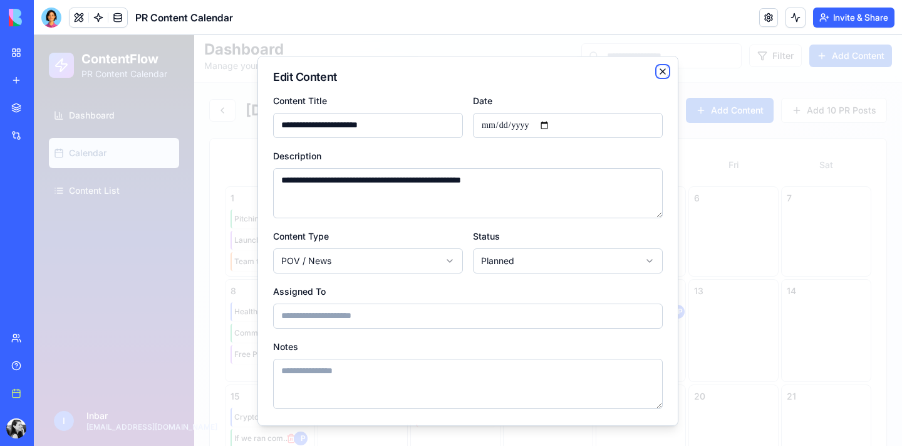
click at [662, 69] on icon "button" at bounding box center [663, 71] width 10 height 10
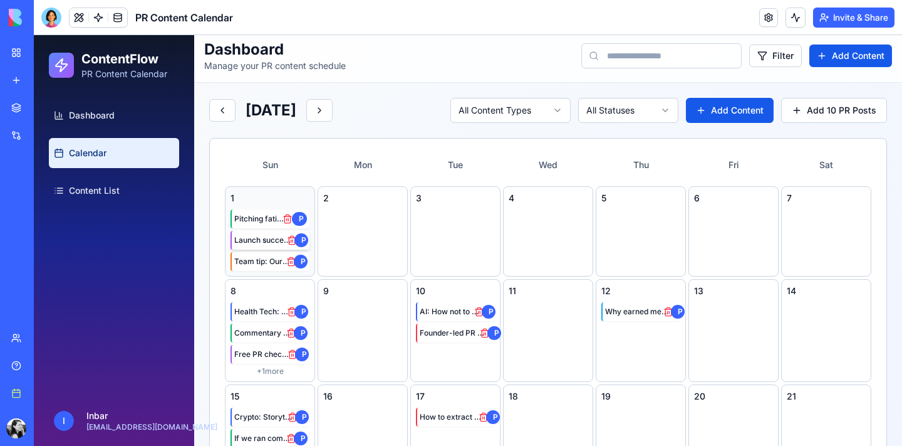
click at [271, 239] on span "Launch success: 7 articles [DATE]" at bounding box center [263, 240] width 58 height 10
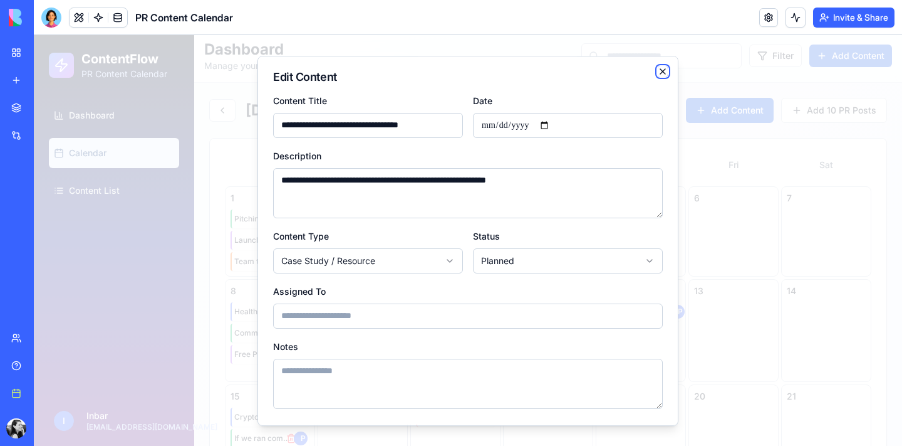
click at [659, 73] on icon "button" at bounding box center [663, 71] width 10 height 10
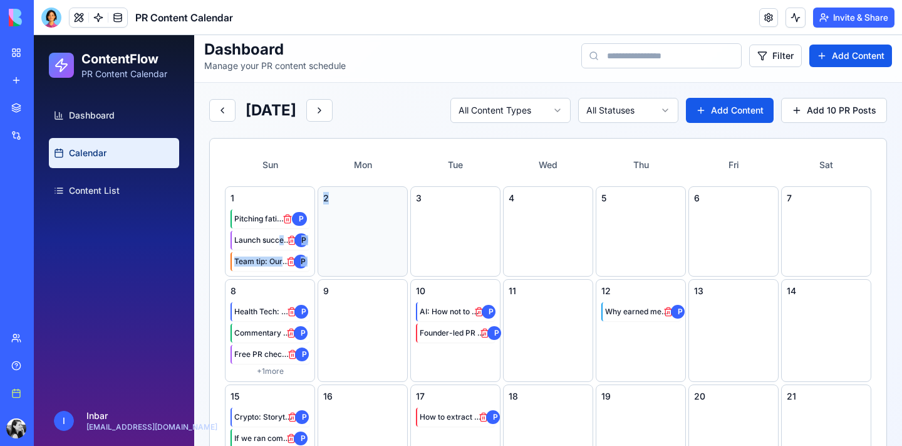
drag, startPoint x: 278, startPoint y: 236, endPoint x: 330, endPoint y: 230, distance: 51.8
click at [333, 232] on div "1 Pitching fatigue is real P Launch success: 7 articles in 10 days P Team tip: …" at bounding box center [548, 441] width 647 height 511
click at [250, 243] on span "Launch success: 7 articles [DATE]" at bounding box center [263, 240] width 58 height 10
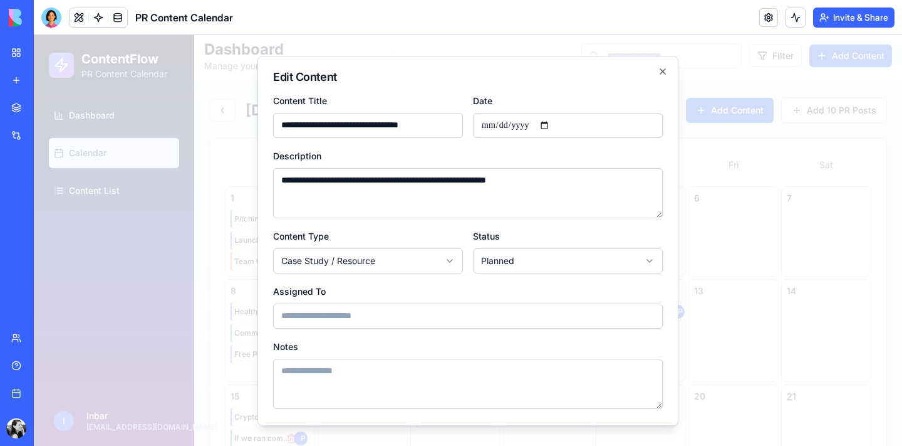
click at [501, 128] on input "**********" at bounding box center [568, 125] width 190 height 25
click at [556, 127] on input "**********" at bounding box center [568, 125] width 190 height 25
type input "**********"
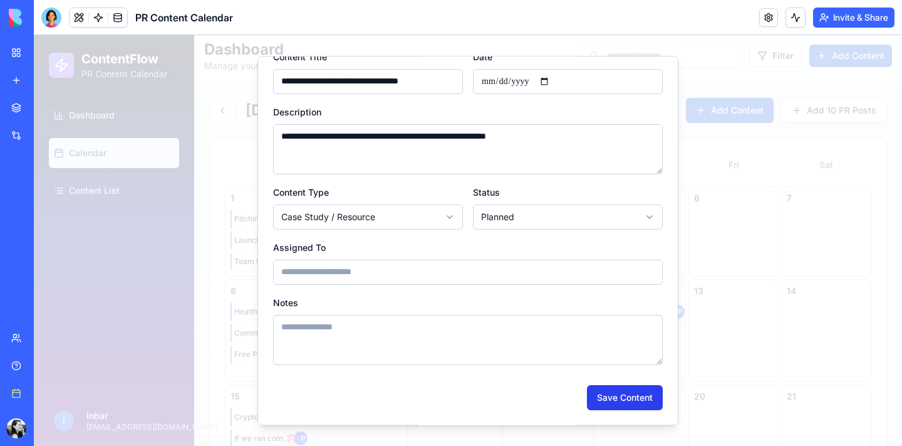
click at [620, 396] on button "Save Content" at bounding box center [625, 397] width 76 height 25
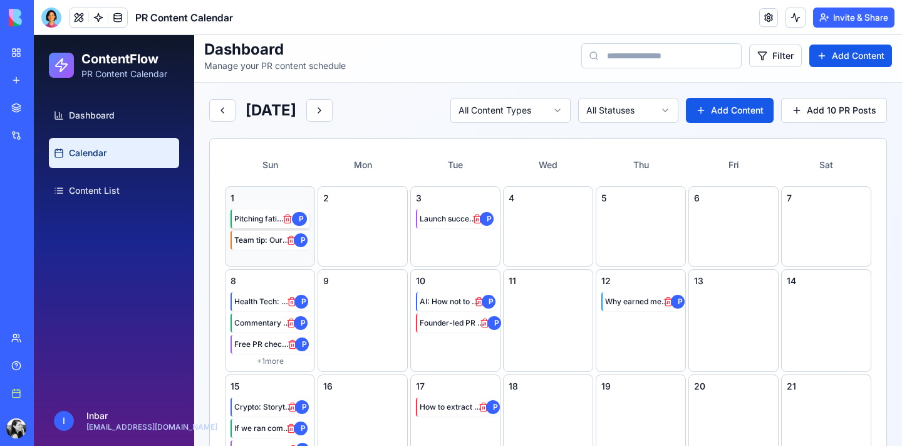
click at [274, 221] on span "Pitching fatigue is real" at bounding box center [260, 219] width 52 height 10
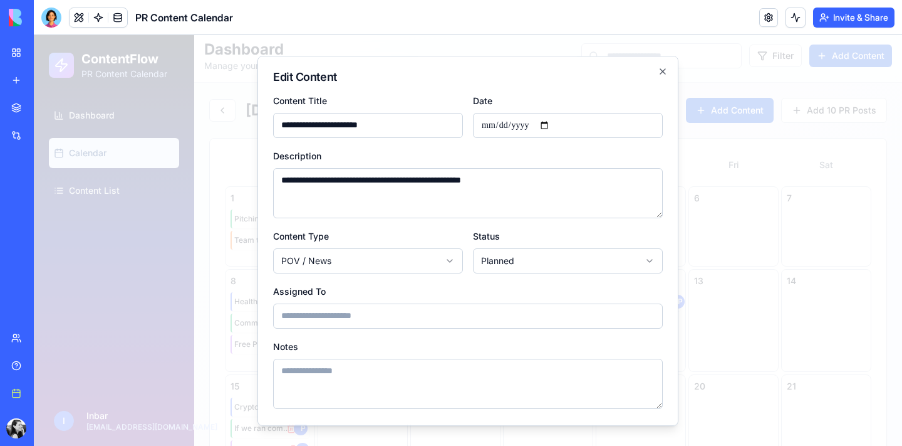
click at [554, 125] on input "**********" at bounding box center [568, 125] width 190 height 25
click at [661, 70] on icon "button" at bounding box center [663, 71] width 10 height 10
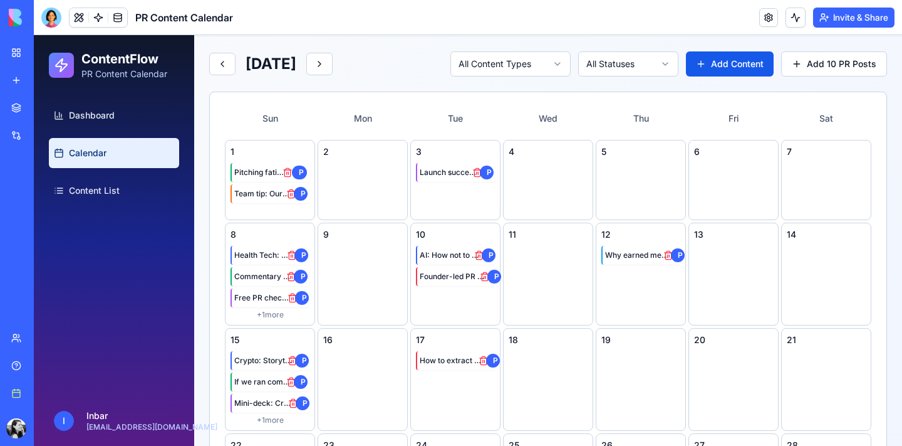
scroll to position [62, 0]
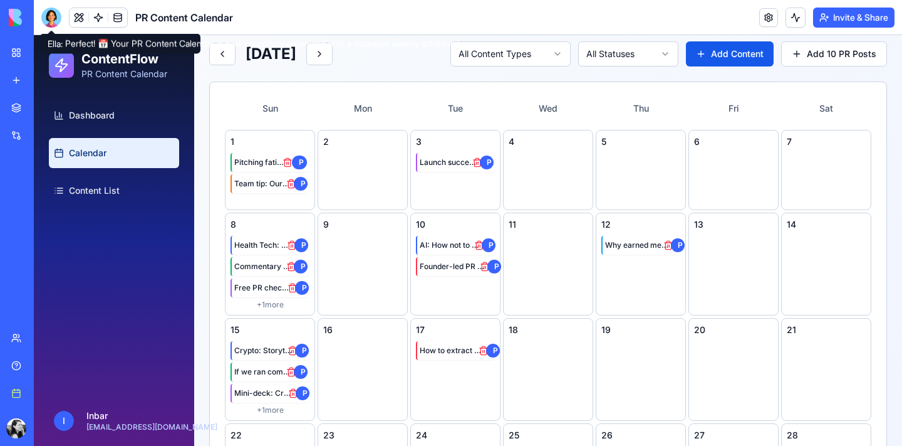
click at [53, 14] on div at bounding box center [51, 18] width 20 height 20
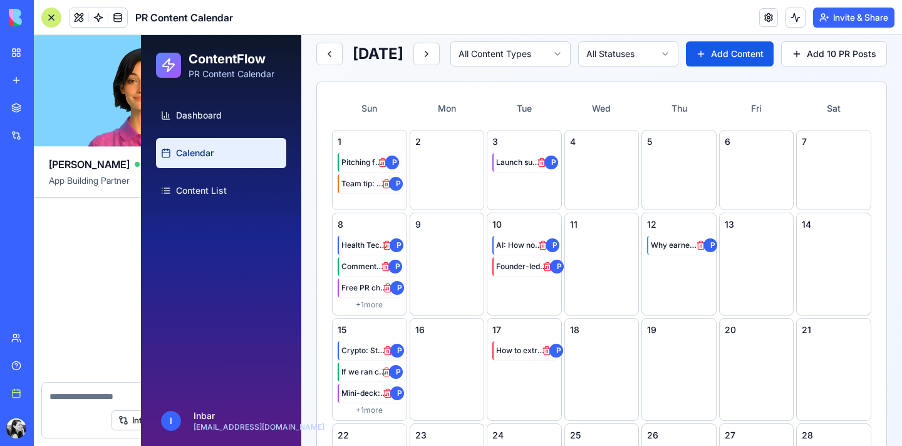
scroll to position [3177, 0]
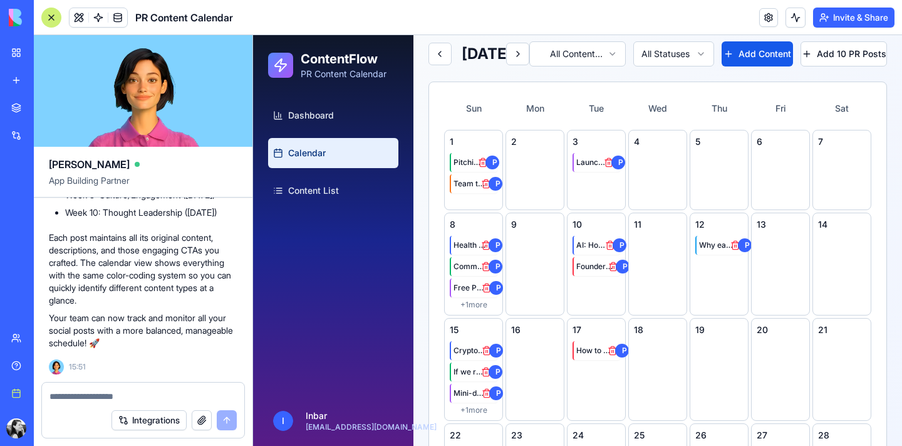
click at [144, 394] on textarea at bounding box center [143, 396] width 187 height 13
type textarea "*"
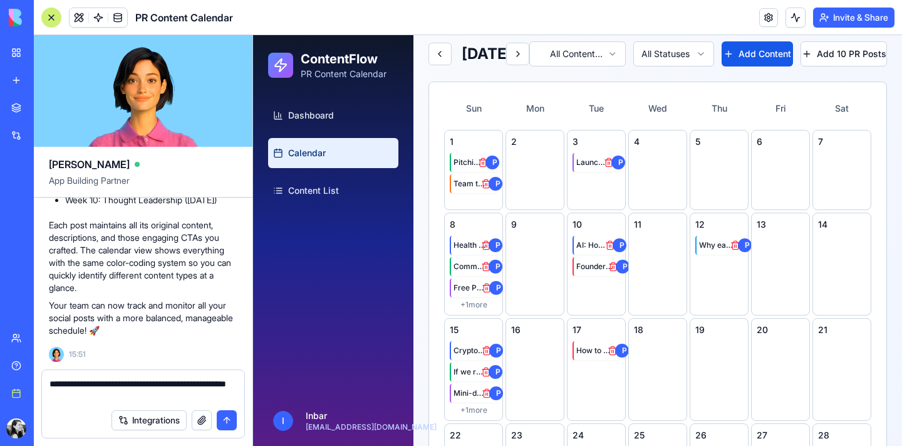
type textarea "**********"
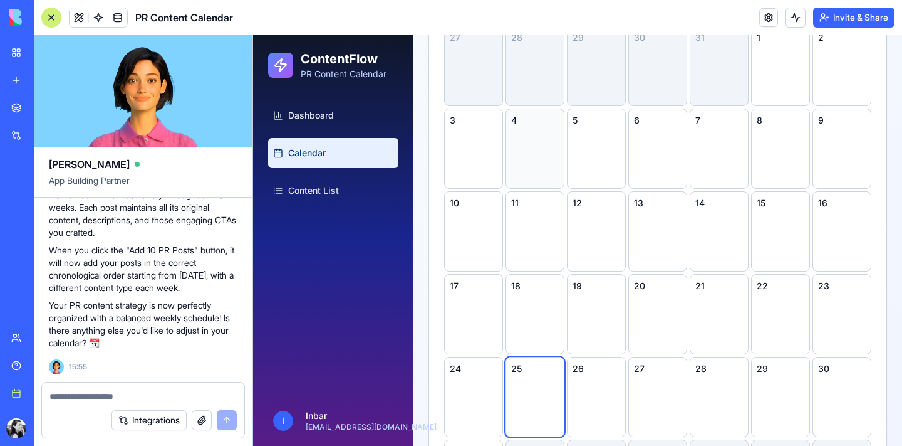
scroll to position [0, 0]
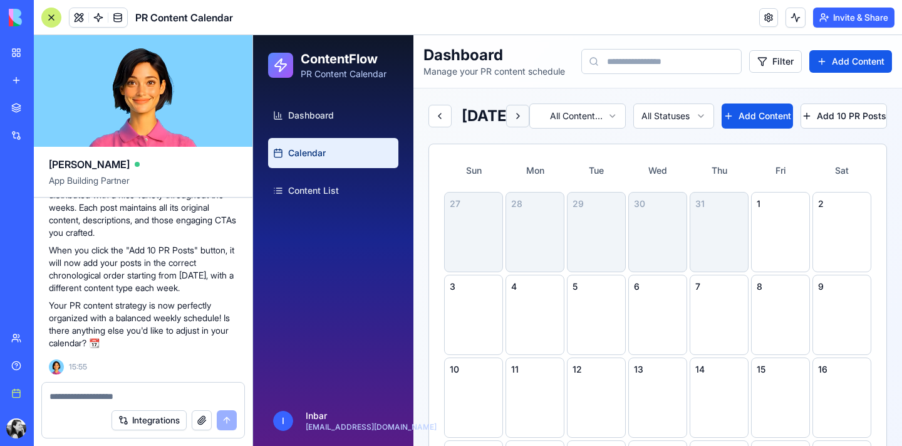
click at [530, 123] on button at bounding box center [517, 116] width 23 height 23
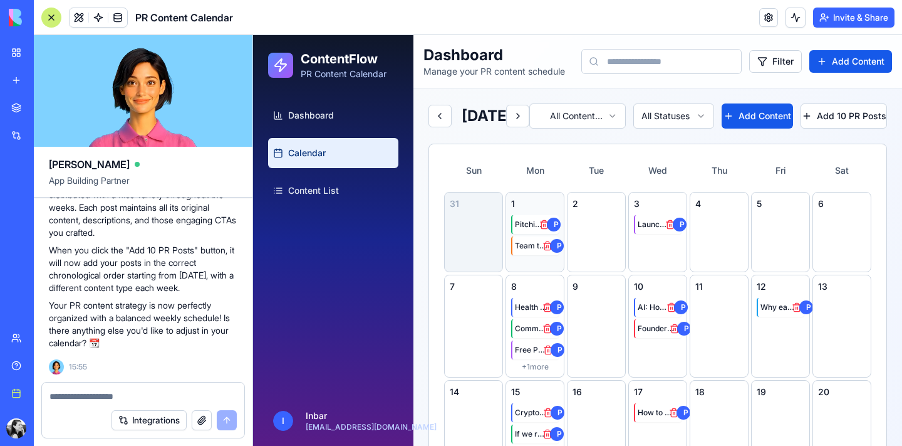
click at [531, 210] on div "1" at bounding box center [535, 203] width 48 height 13
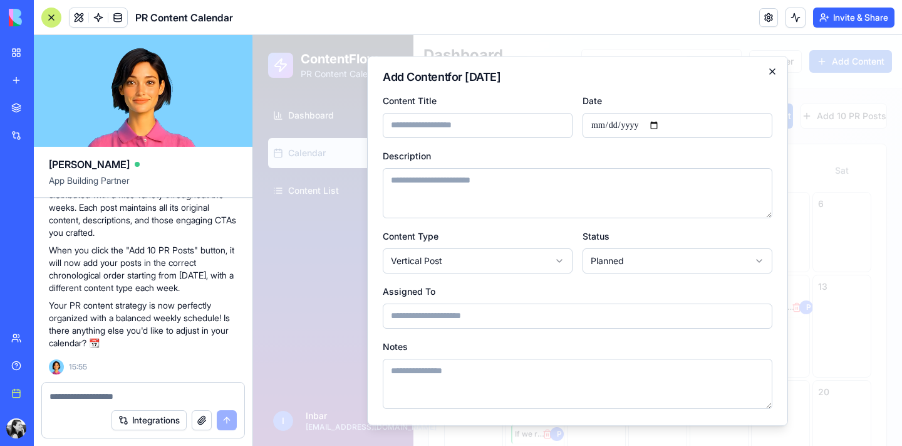
click at [770, 76] on icon "button" at bounding box center [773, 71] width 10 height 10
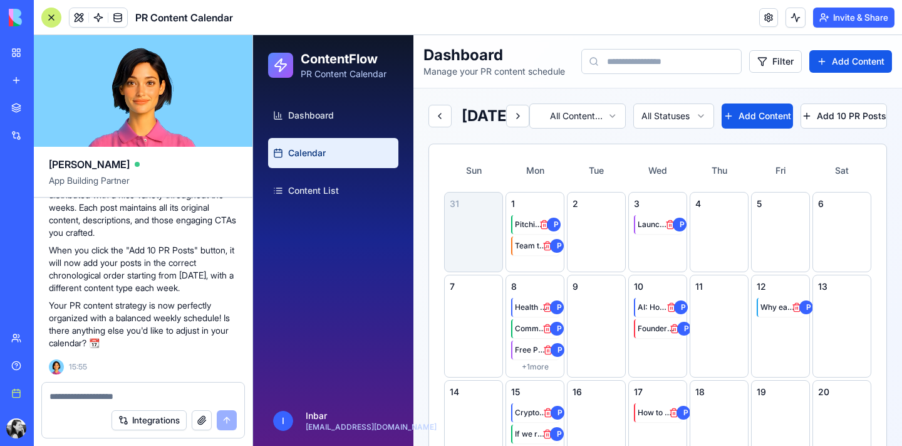
click at [156, 387] on div at bounding box center [143, 392] width 202 height 20
click at [137, 399] on textarea at bounding box center [143, 396] width 187 height 13
type textarea "*"
click at [52, 16] on div at bounding box center [51, 18] width 20 height 20
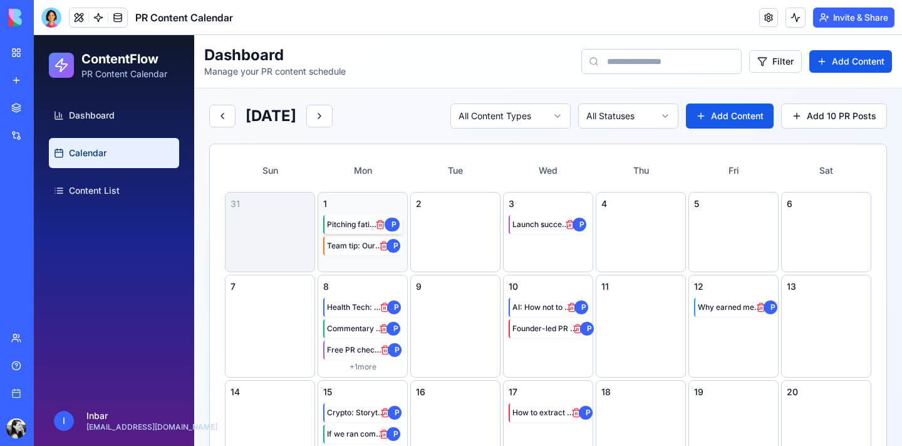
click at [361, 223] on span "Pitching fatigue is real" at bounding box center [353, 224] width 52 height 10
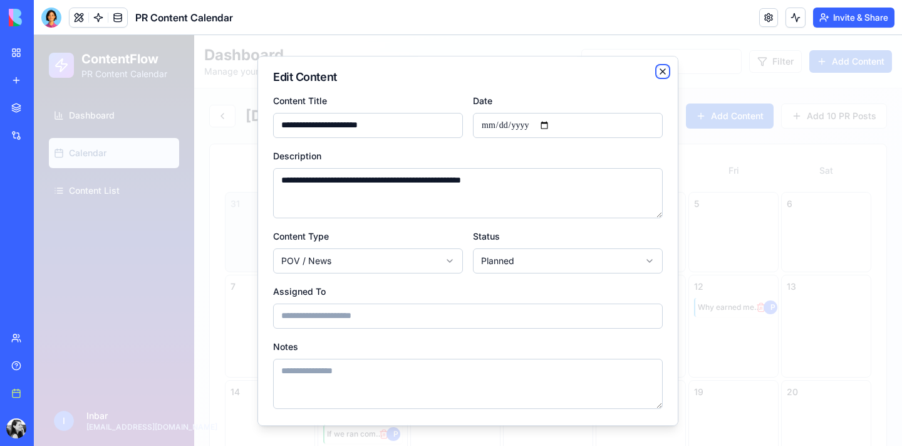
click at [661, 71] on icon "button" at bounding box center [663, 71] width 10 height 10
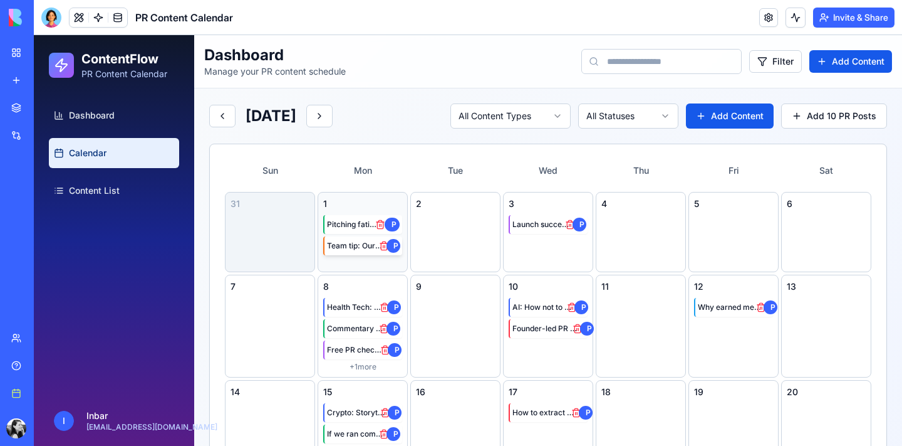
click at [351, 254] on div "Team tip: Our pitch subject lines P" at bounding box center [362, 245] width 79 height 19
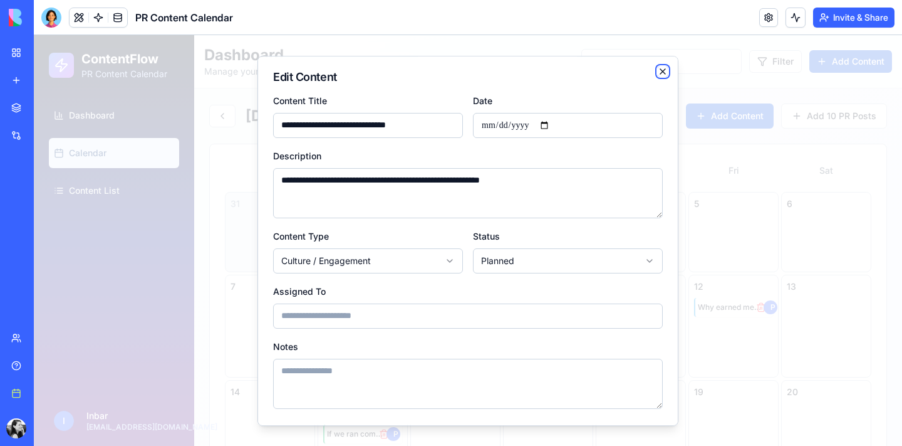
click at [659, 73] on icon "button" at bounding box center [663, 71] width 10 height 10
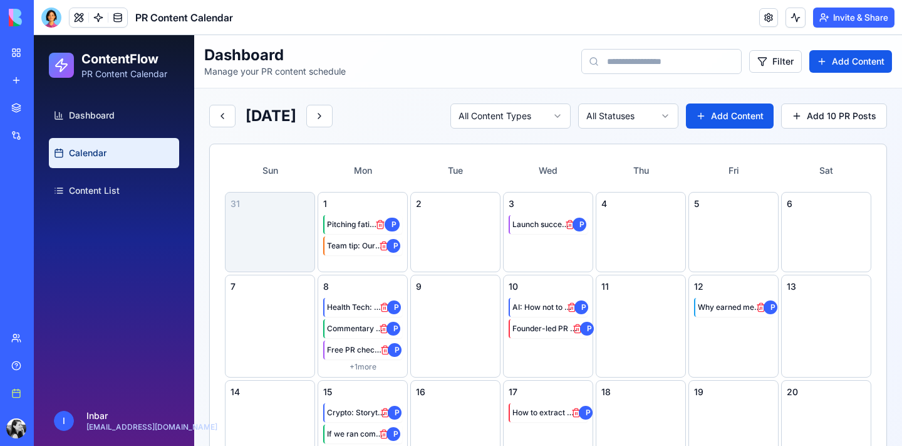
click at [612, 65] on input at bounding box center [662, 61] width 160 height 25
paste input "**********"
type input "**********"
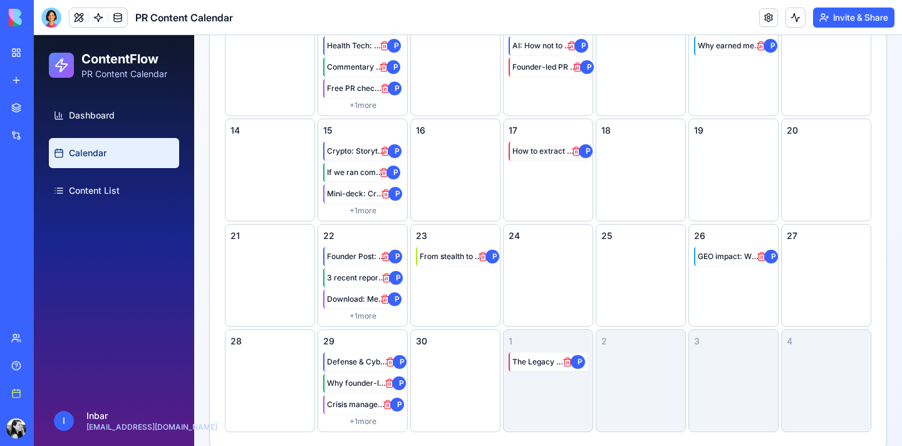
scroll to position [278, 0]
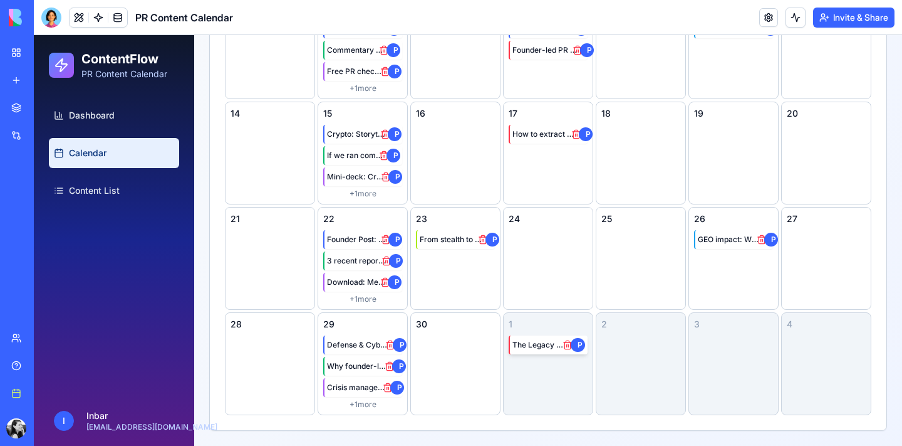
click at [543, 348] on span "The Legacy Reframe Post" at bounding box center [540, 345] width 55 height 10
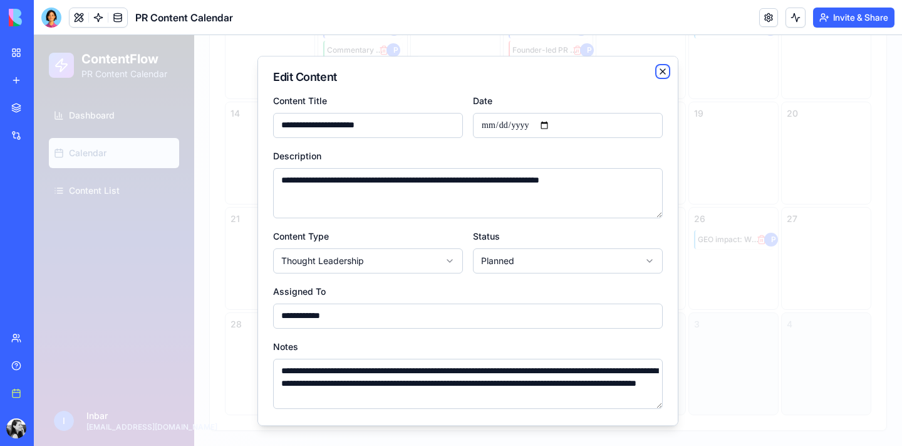
click at [661, 72] on icon "button" at bounding box center [663, 71] width 10 height 10
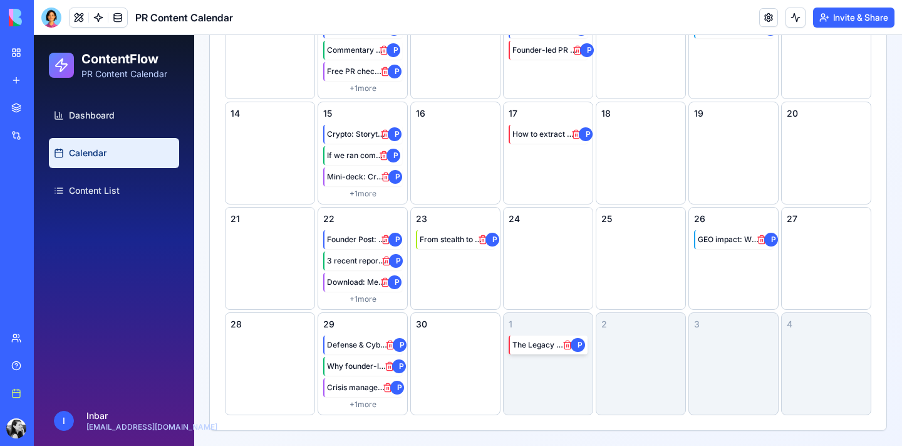
click at [546, 343] on span "The Legacy Reframe Post" at bounding box center [540, 345] width 55 height 10
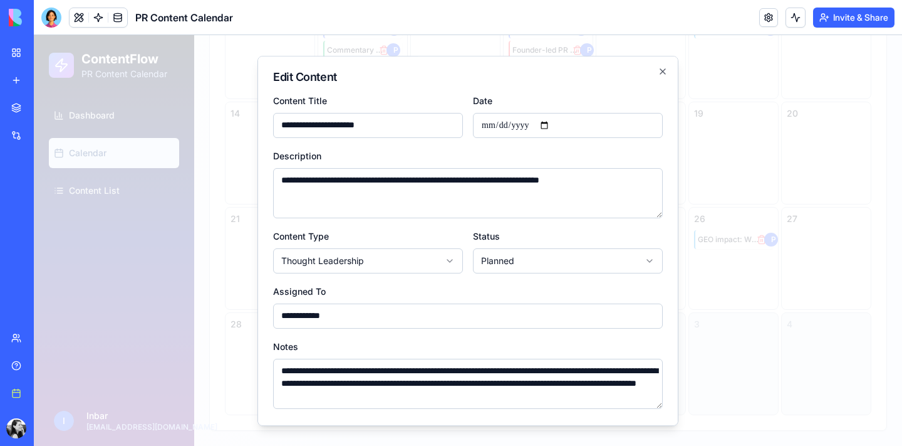
click at [511, 130] on input "**********" at bounding box center [568, 125] width 190 height 25
click at [554, 122] on input "**********" at bounding box center [568, 125] width 190 height 25
type input "**********"
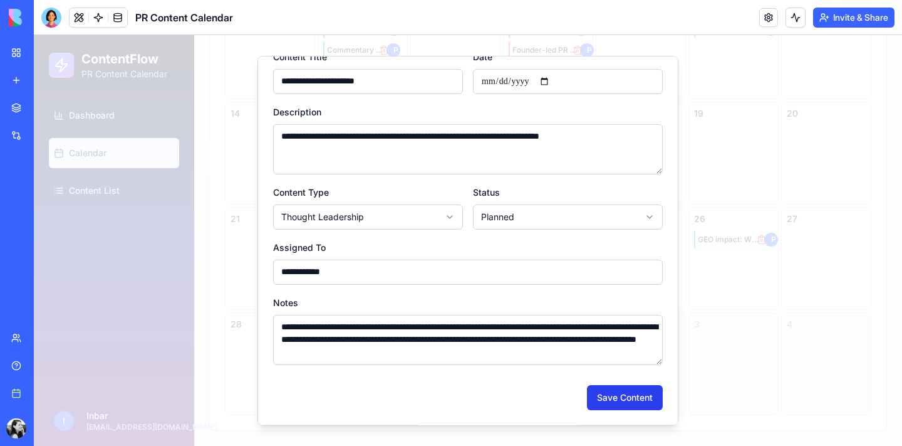
click at [605, 395] on button "Save Content" at bounding box center [625, 397] width 76 height 25
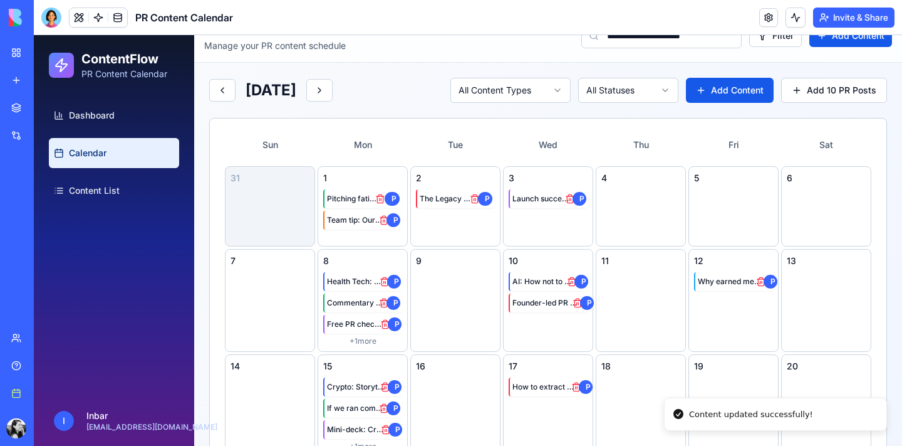
scroll to position [0, 0]
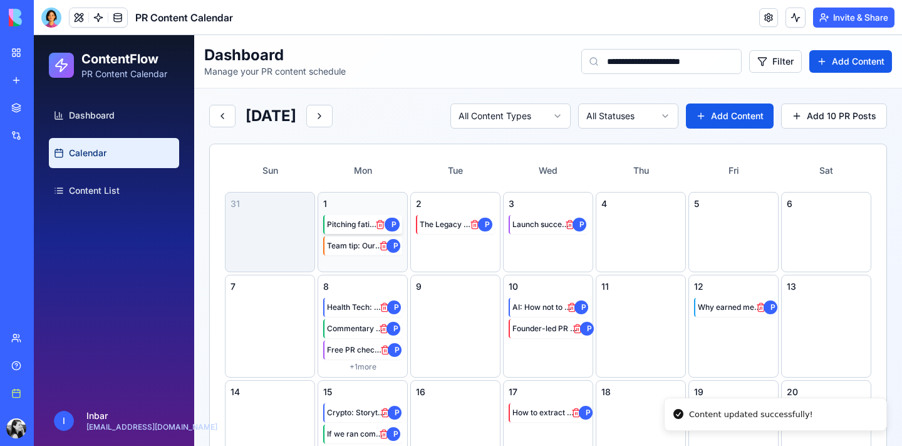
click at [360, 224] on span "Pitching fatigue is real" at bounding box center [353, 224] width 52 height 10
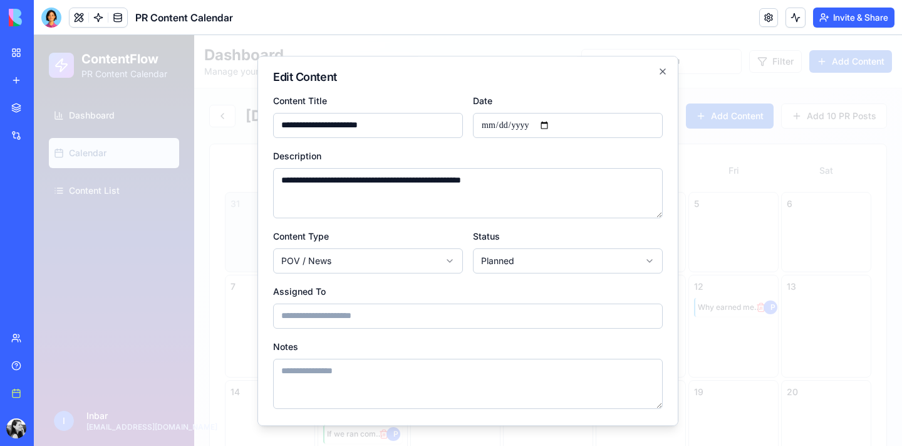
click at [552, 124] on input "**********" at bounding box center [568, 125] width 190 height 25
type input "**********"
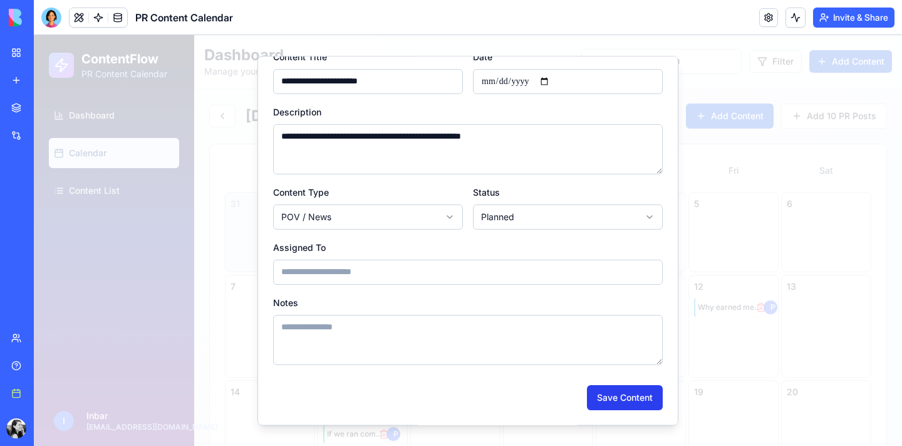
click at [613, 394] on button "Save Content" at bounding box center [625, 397] width 76 height 25
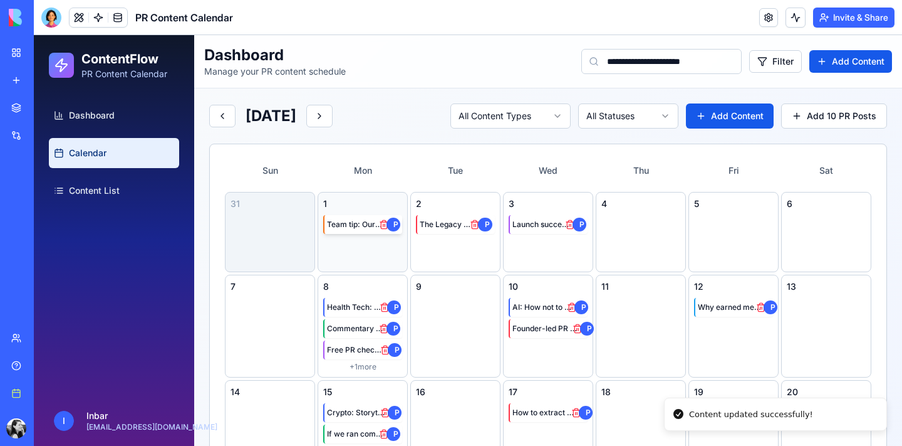
click at [374, 226] on span "Team tip: Our pitch subject lines" at bounding box center [355, 224] width 57 height 10
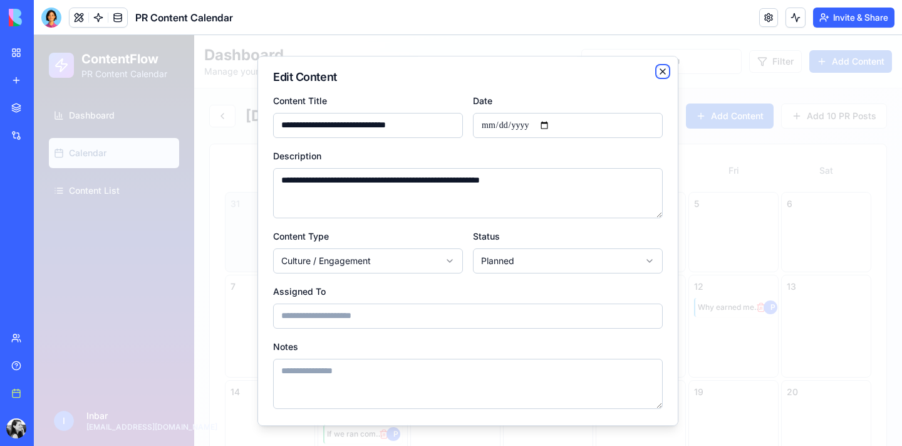
click at [663, 68] on icon "button" at bounding box center [663, 71] width 10 height 10
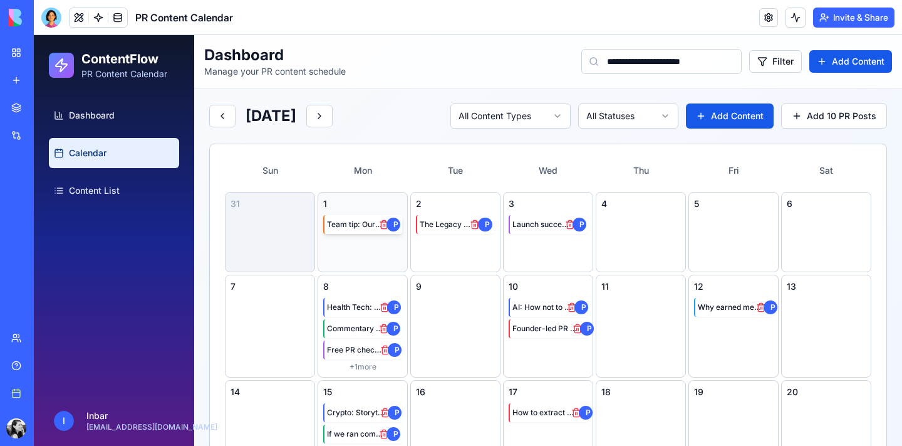
click at [360, 220] on span "Team tip: Our pitch subject lines" at bounding box center [355, 224] width 57 height 10
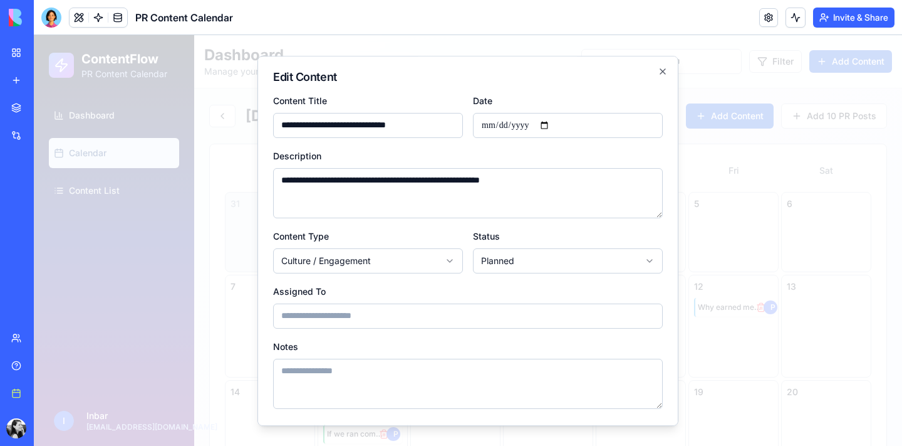
click at [552, 124] on input "**********" at bounding box center [568, 125] width 190 height 25
type input "**********"
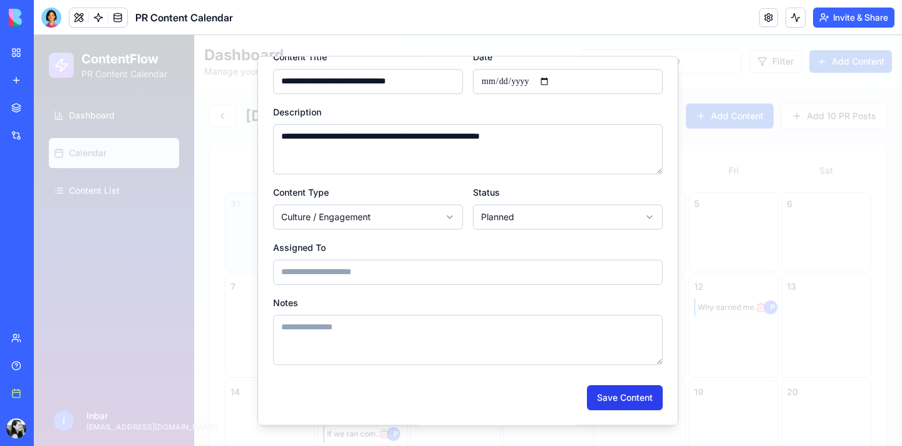
click at [616, 400] on button "Save Content" at bounding box center [625, 397] width 76 height 25
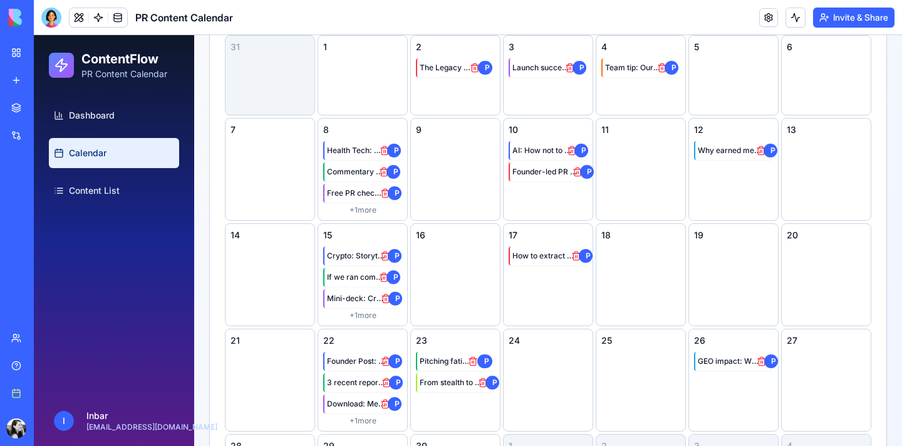
scroll to position [163, 0]
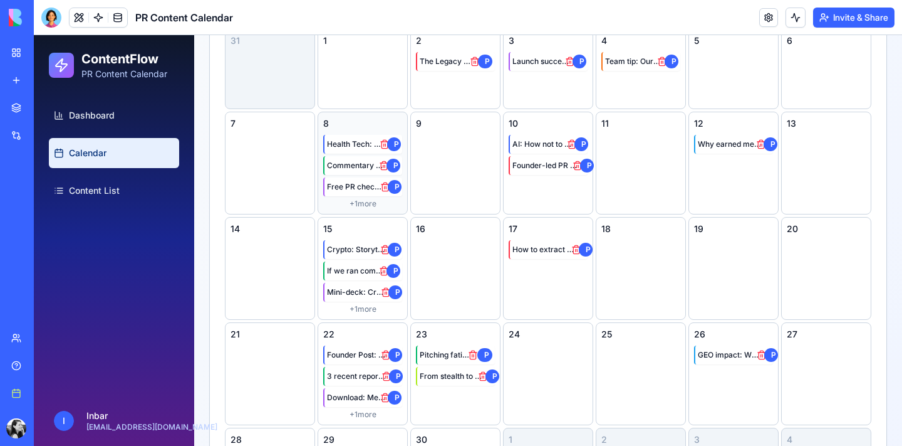
click at [370, 127] on div "8" at bounding box center [362, 123] width 79 height 13
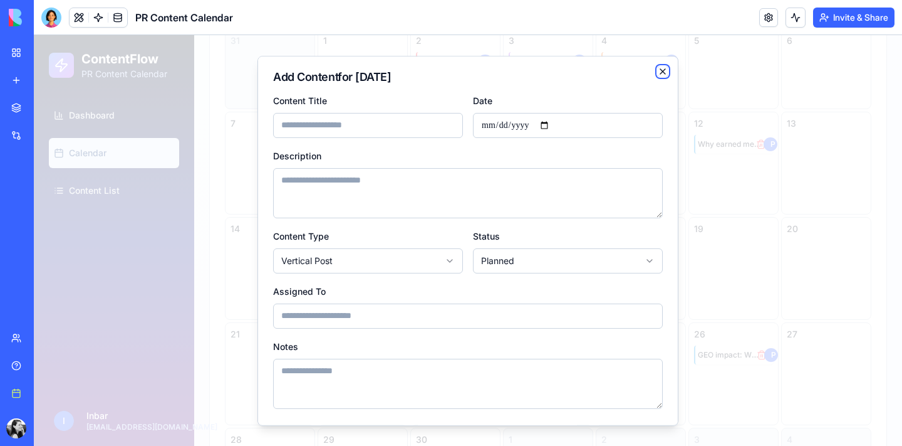
click at [664, 71] on icon "button" at bounding box center [663, 71] width 10 height 10
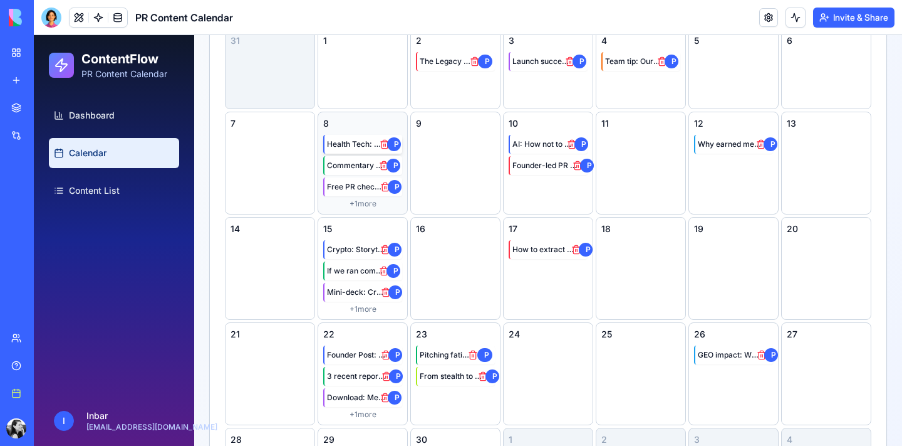
click at [362, 139] on span "Health Tech: AI & FDA comms tips" at bounding box center [356, 144] width 58 height 10
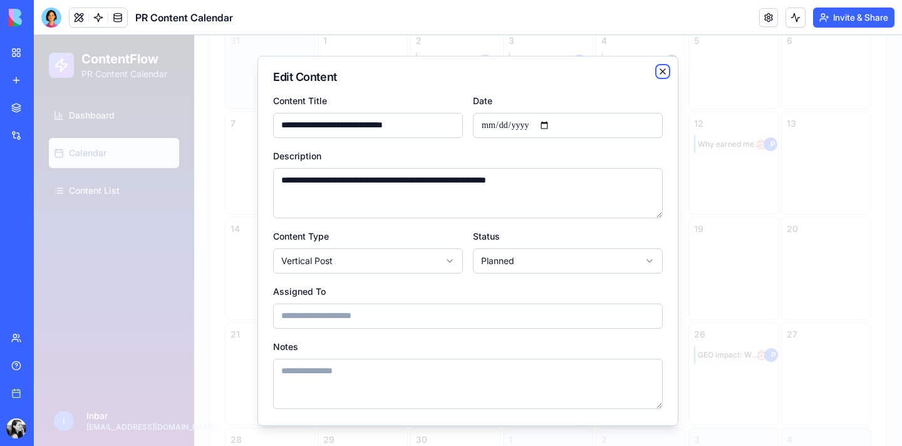
click at [665, 71] on icon "button" at bounding box center [663, 71] width 10 height 10
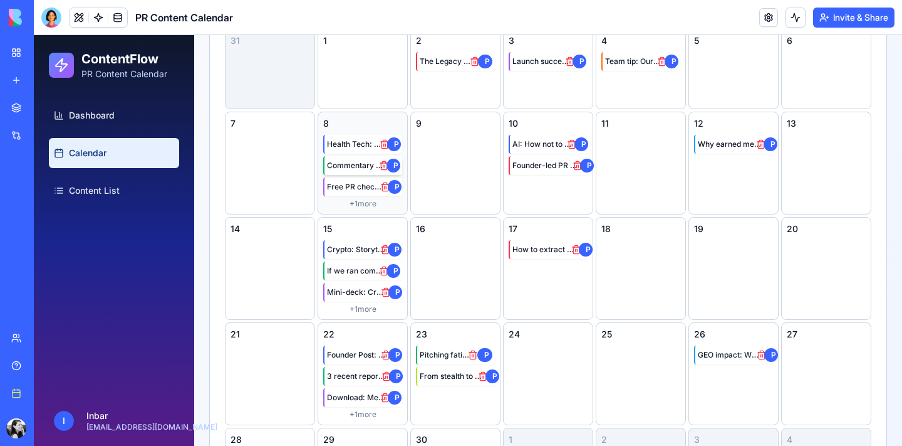
click at [350, 168] on span "Commentary on Cerebral news" at bounding box center [355, 165] width 57 height 10
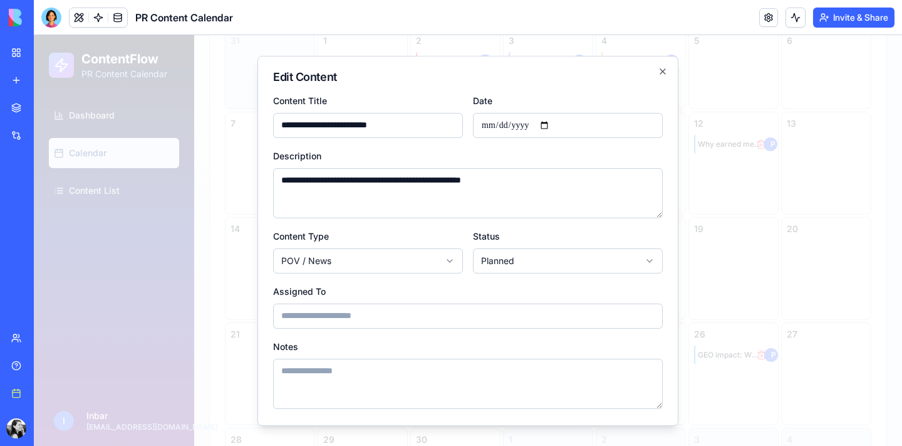
click at [373, 128] on input "**********" at bounding box center [368, 125] width 190 height 25
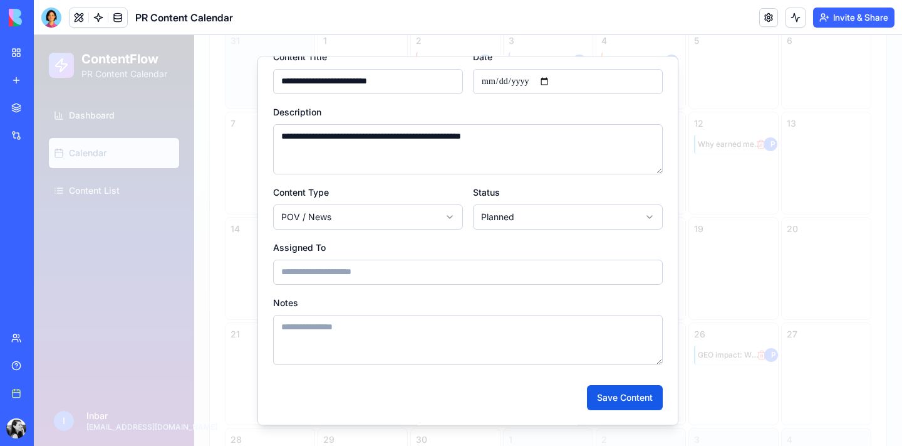
type input "**********"
click at [647, 409] on div "**********" at bounding box center [468, 241] width 421 height 370
click at [639, 394] on button "Save Content" at bounding box center [625, 397] width 76 height 25
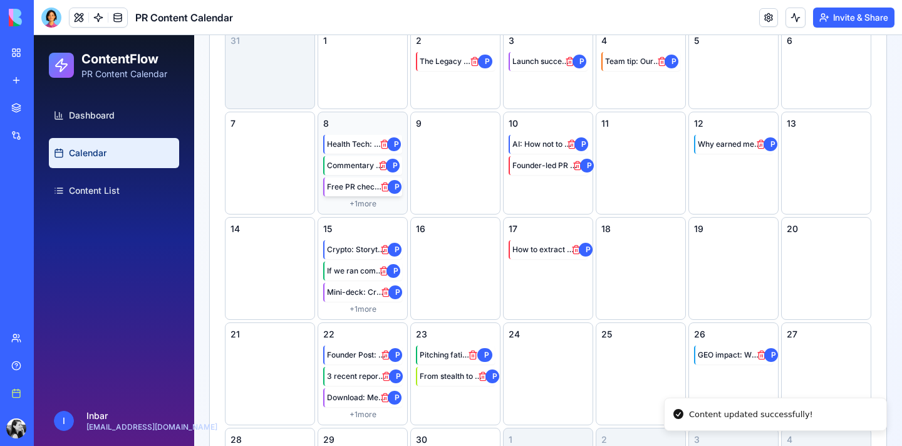
click at [358, 188] on span "Free PR checklist for health startups" at bounding box center [356, 187] width 58 height 10
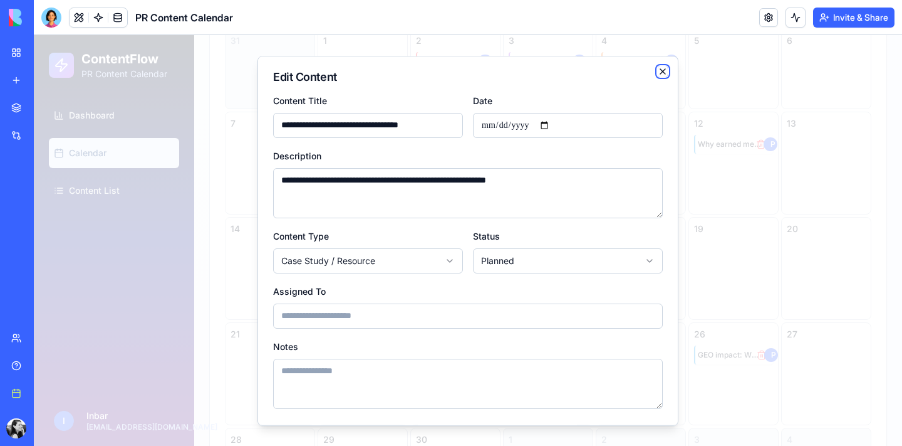
click at [662, 68] on icon "button" at bounding box center [663, 71] width 10 height 10
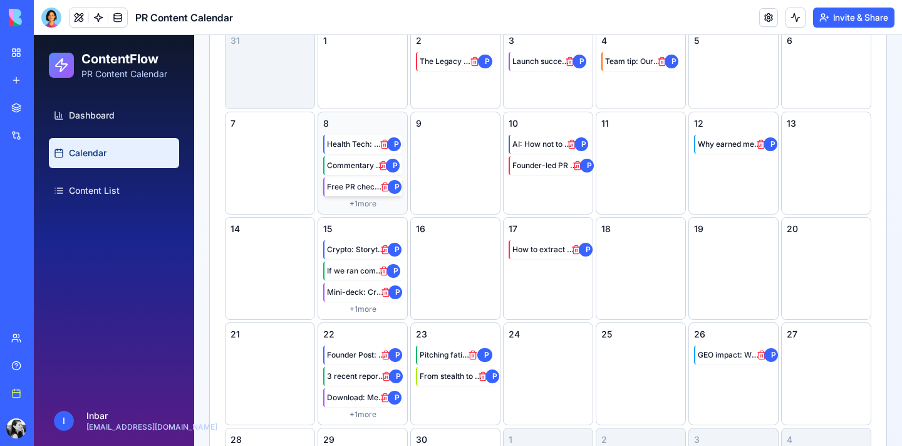
click at [353, 187] on span "Free PR checklist for health startups" at bounding box center [356, 187] width 58 height 10
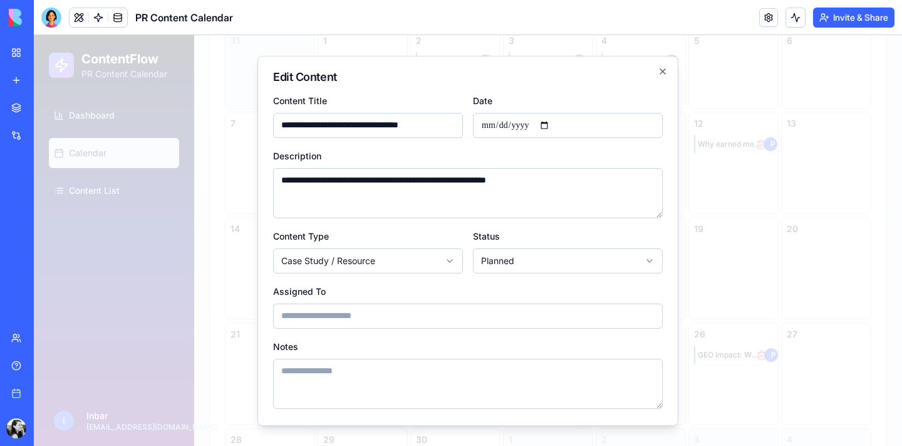
click at [518, 123] on input "**********" at bounding box center [568, 125] width 190 height 25
click at [555, 124] on input "**********" at bounding box center [568, 125] width 190 height 25
type input "**********"
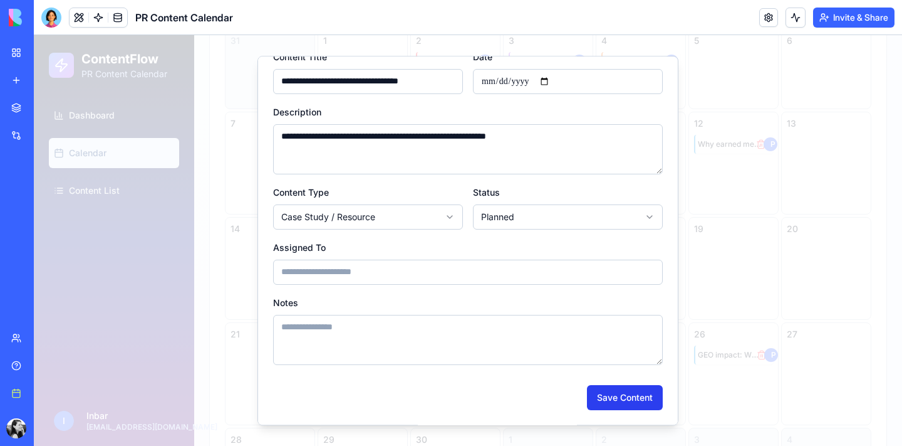
click at [614, 397] on button "Save Content" at bounding box center [625, 397] width 76 height 25
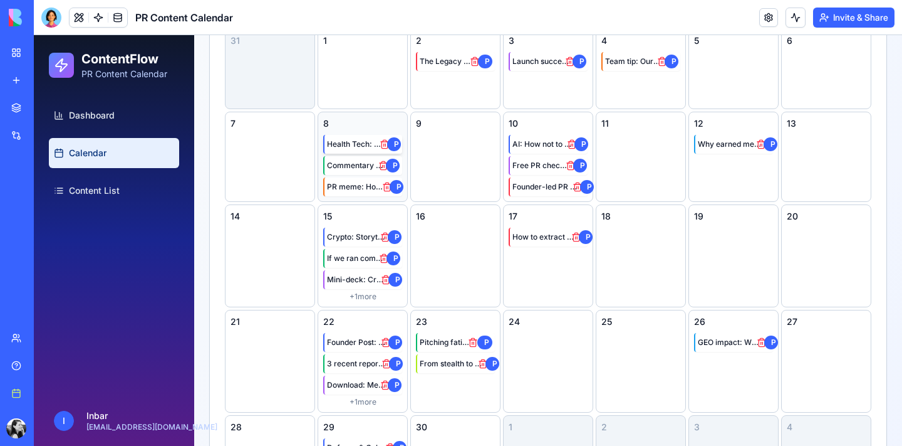
click at [363, 138] on div "Health Tech: AI & FDA comms tips P" at bounding box center [363, 144] width 73 height 14
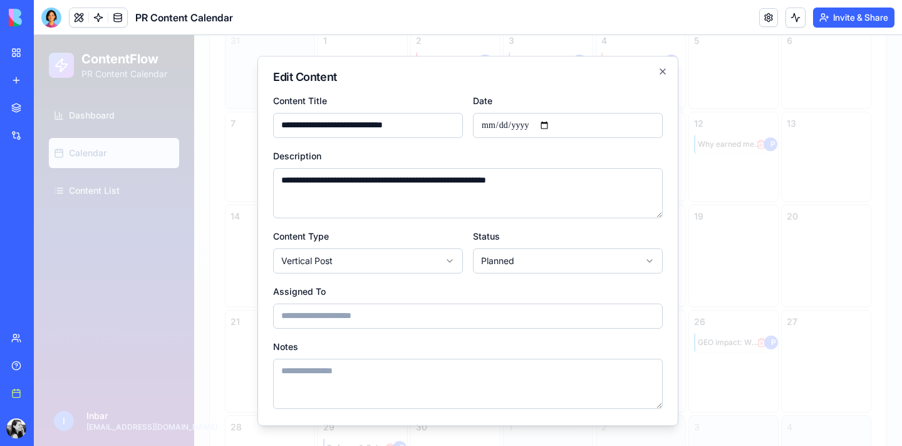
click at [555, 125] on input "**********" at bounding box center [568, 125] width 190 height 25
type input "**********"
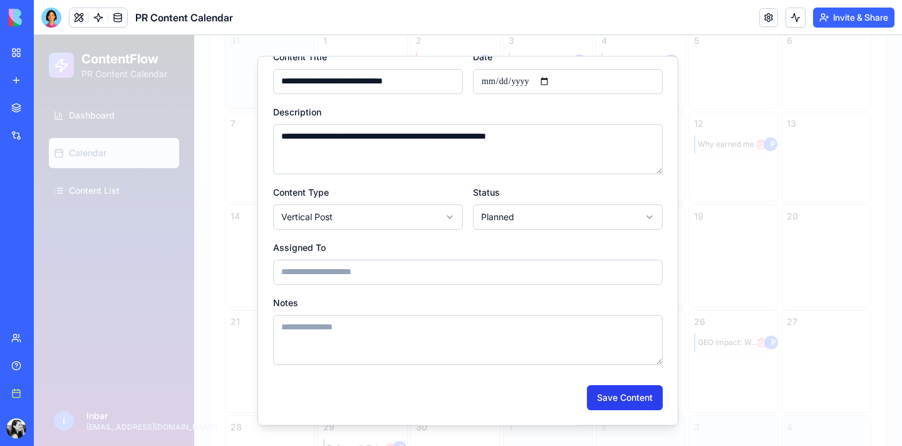
click at [624, 402] on button "Save Content" at bounding box center [625, 397] width 76 height 25
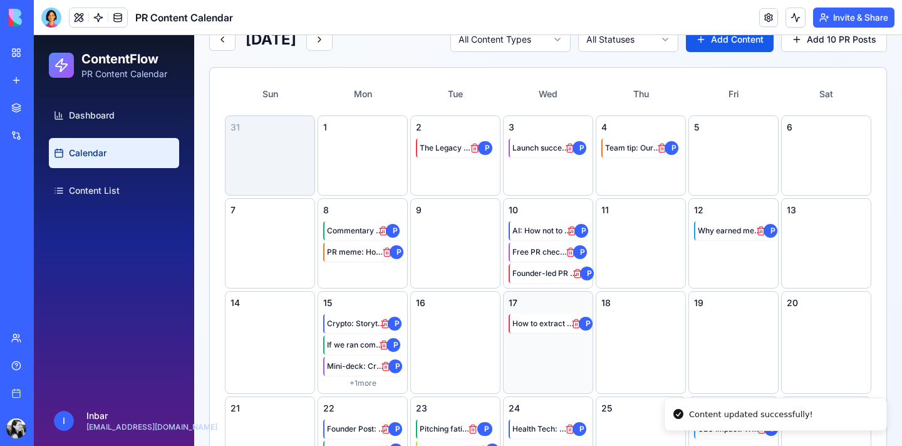
scroll to position [73, 0]
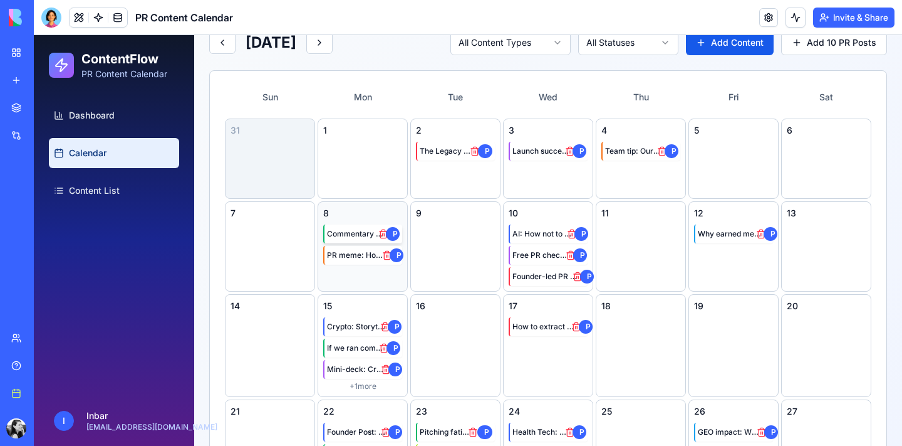
click at [370, 237] on span "Commentary on industry news" at bounding box center [355, 234] width 56 height 10
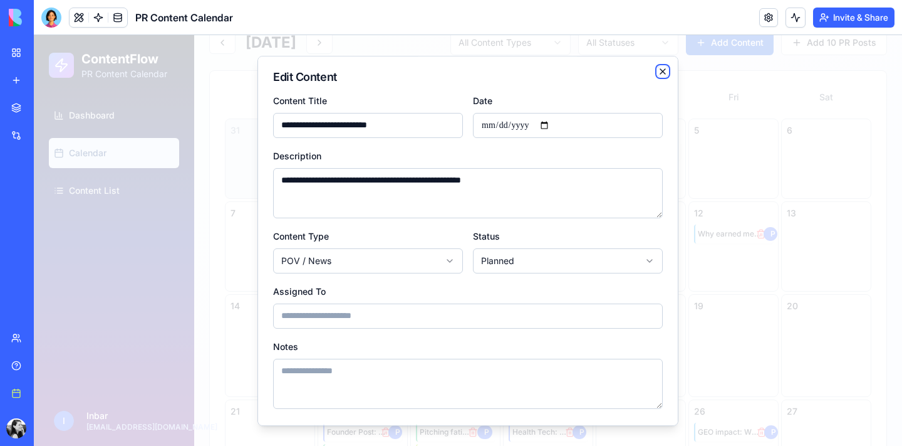
click at [663, 68] on icon "button" at bounding box center [663, 71] width 10 height 10
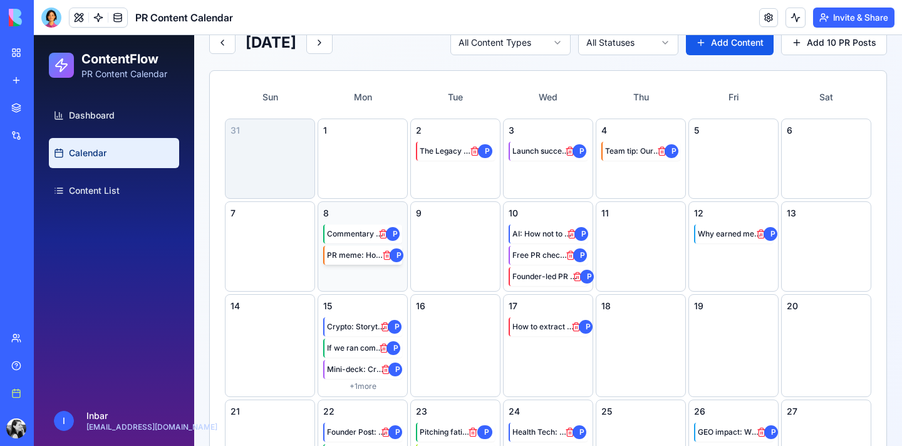
click at [342, 253] on span "PR meme: How founders imagine coverage" at bounding box center [357, 255] width 60 height 10
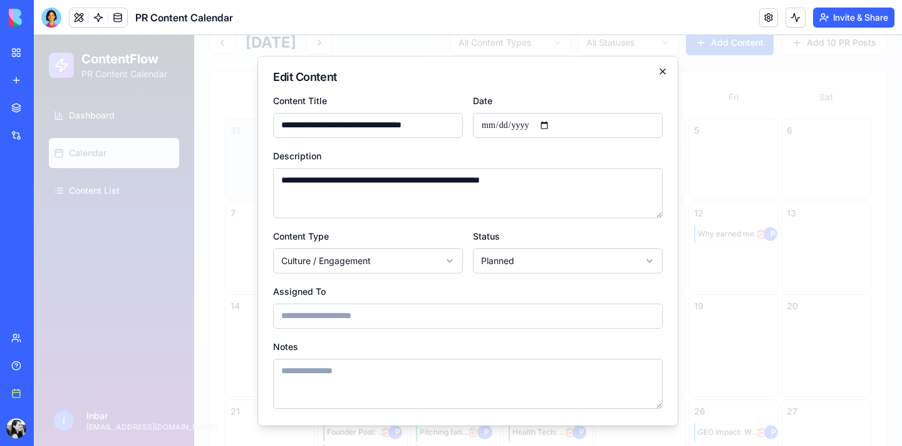
click at [664, 69] on icon "button" at bounding box center [663, 71] width 10 height 10
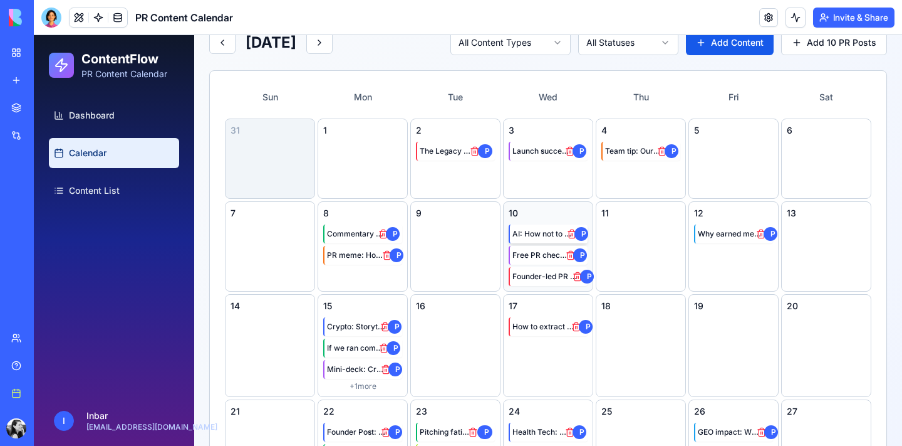
click at [548, 234] on span "AI: How not to pitch 'agentic workflows'" at bounding box center [543, 234] width 60 height 10
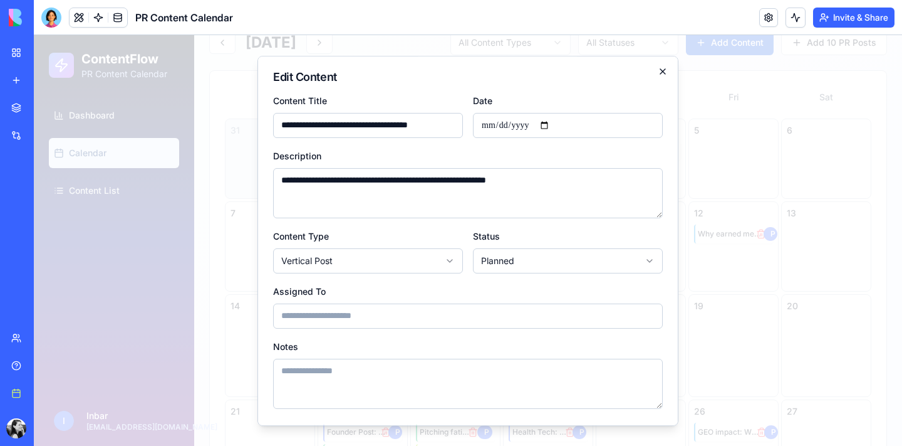
click at [663, 70] on icon "button" at bounding box center [663, 71] width 10 height 10
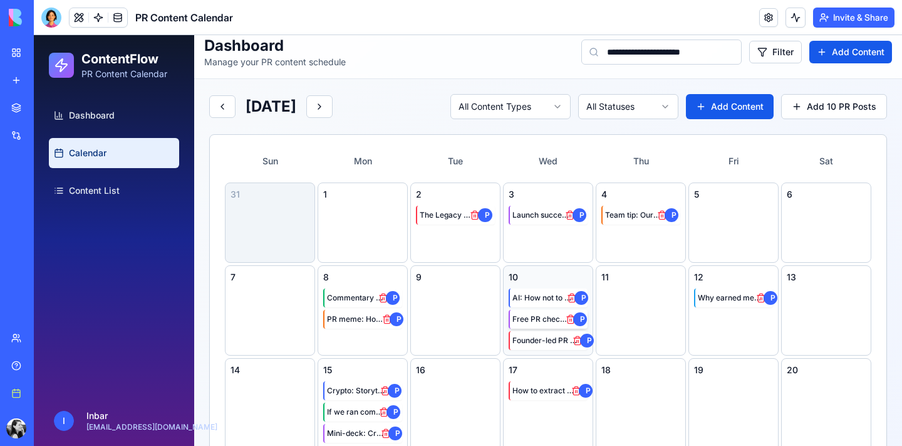
scroll to position [0, 0]
